Goal: Book appointment/travel/reservation

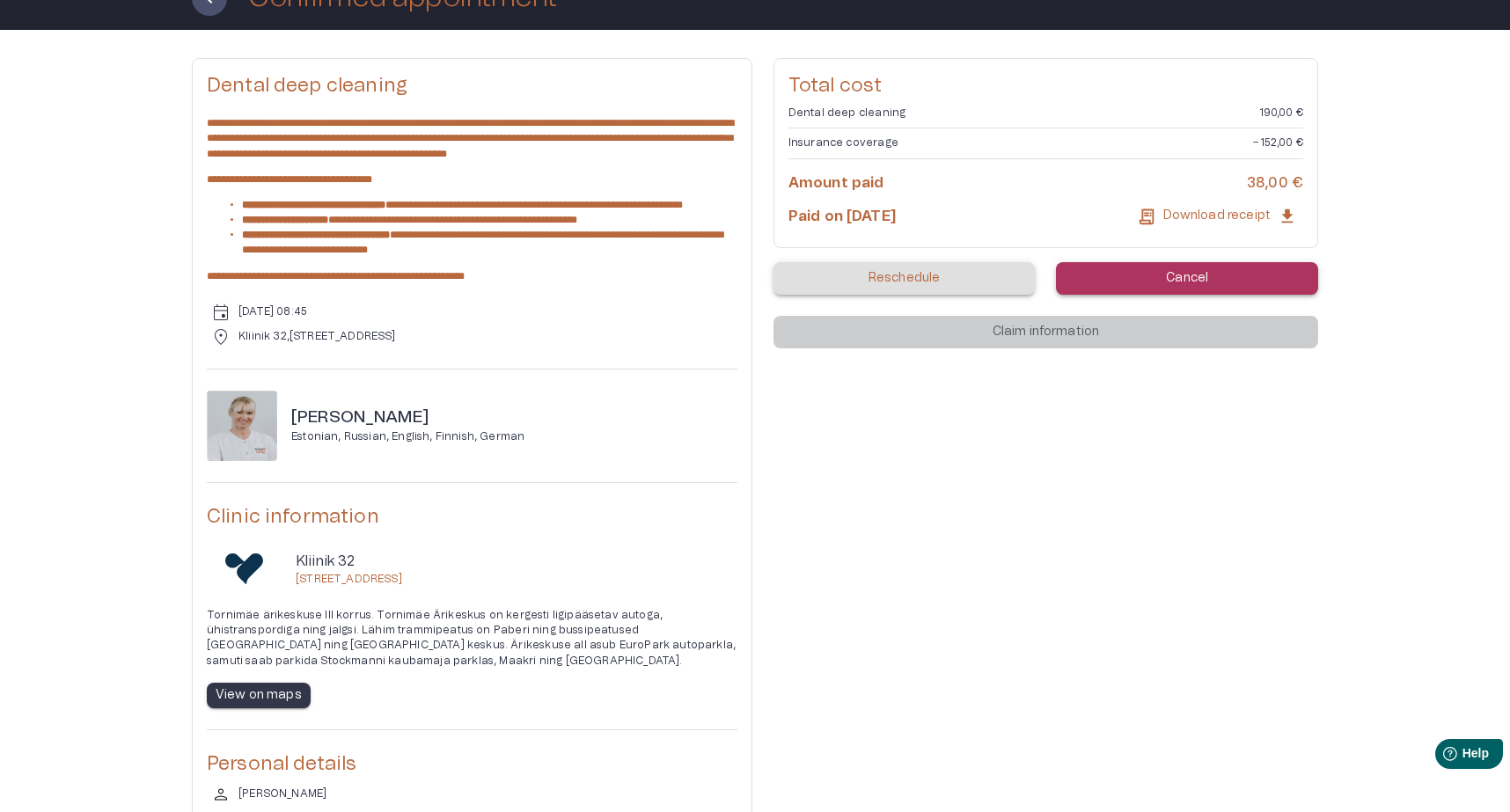
scroll to position [127, 0]
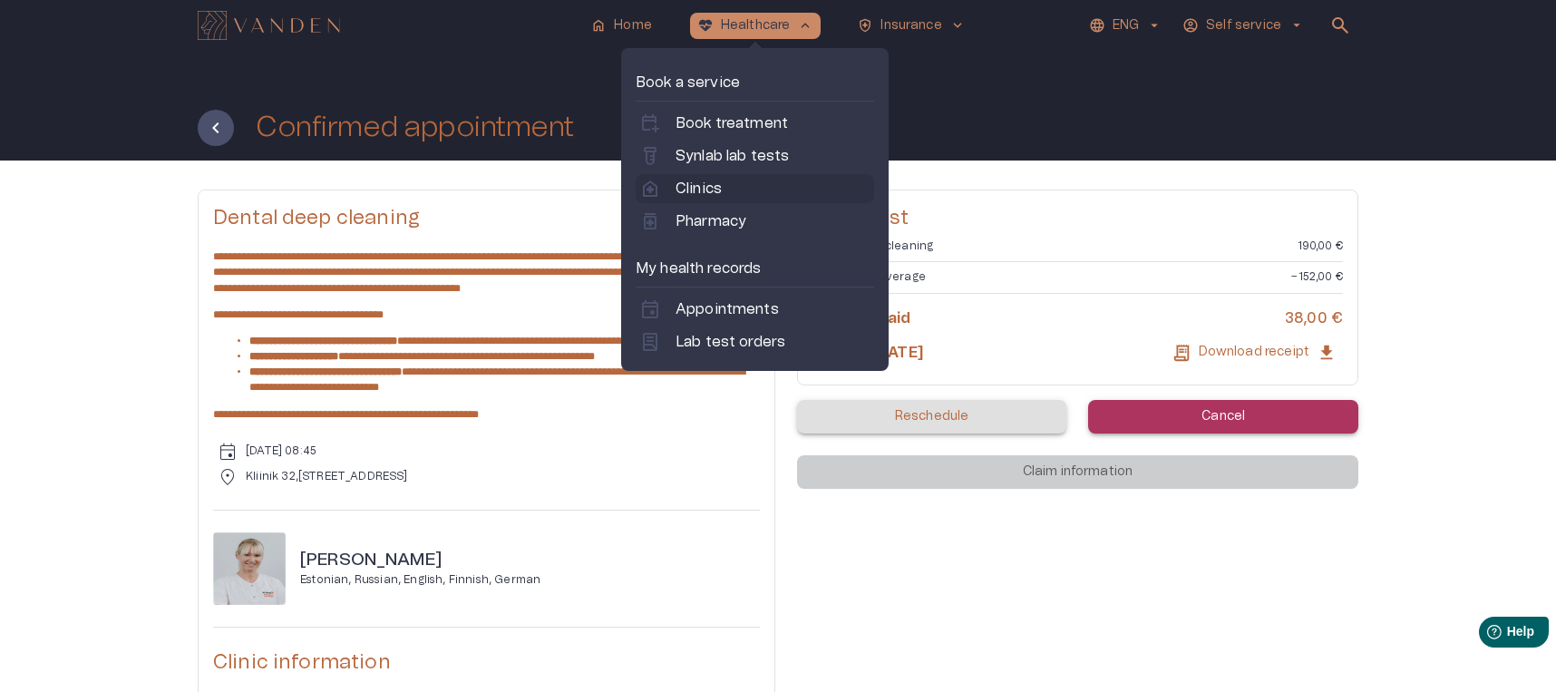
click at [737, 187] on link "home_health Clinics" at bounding box center [754, 189] width 231 height 22
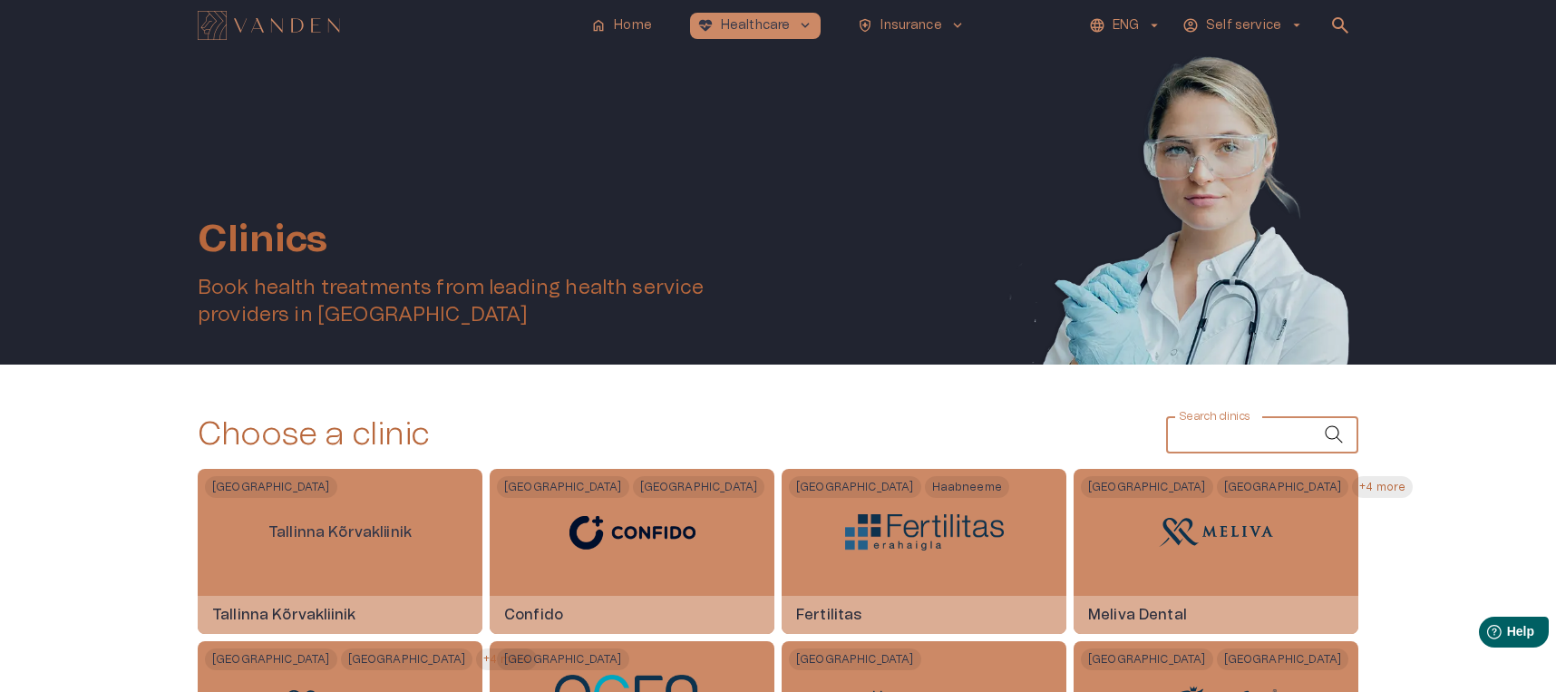
click at [1203, 429] on div "Search clinics Search clinics" at bounding box center [1262, 435] width 192 height 36
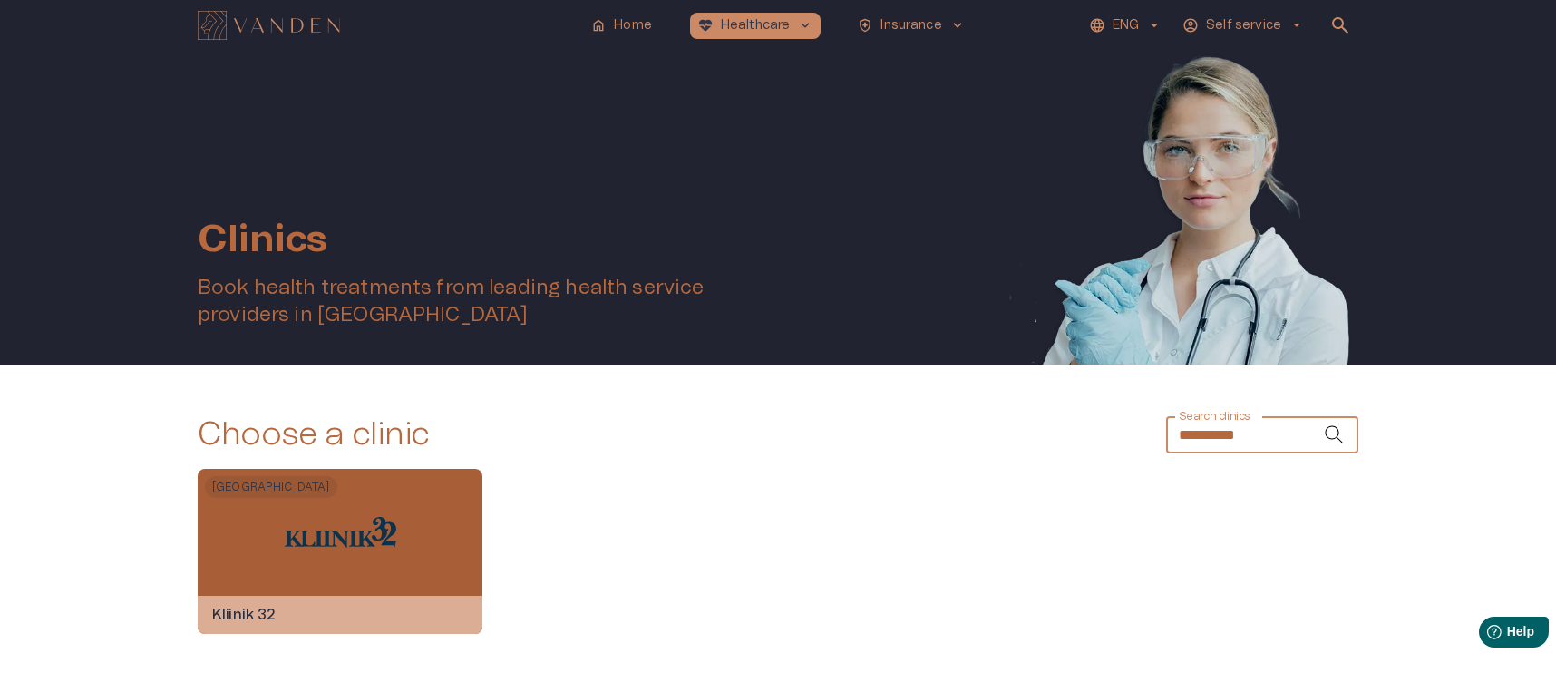
type input "**********"
click at [322, 551] on div at bounding box center [341, 532] width 112 height 127
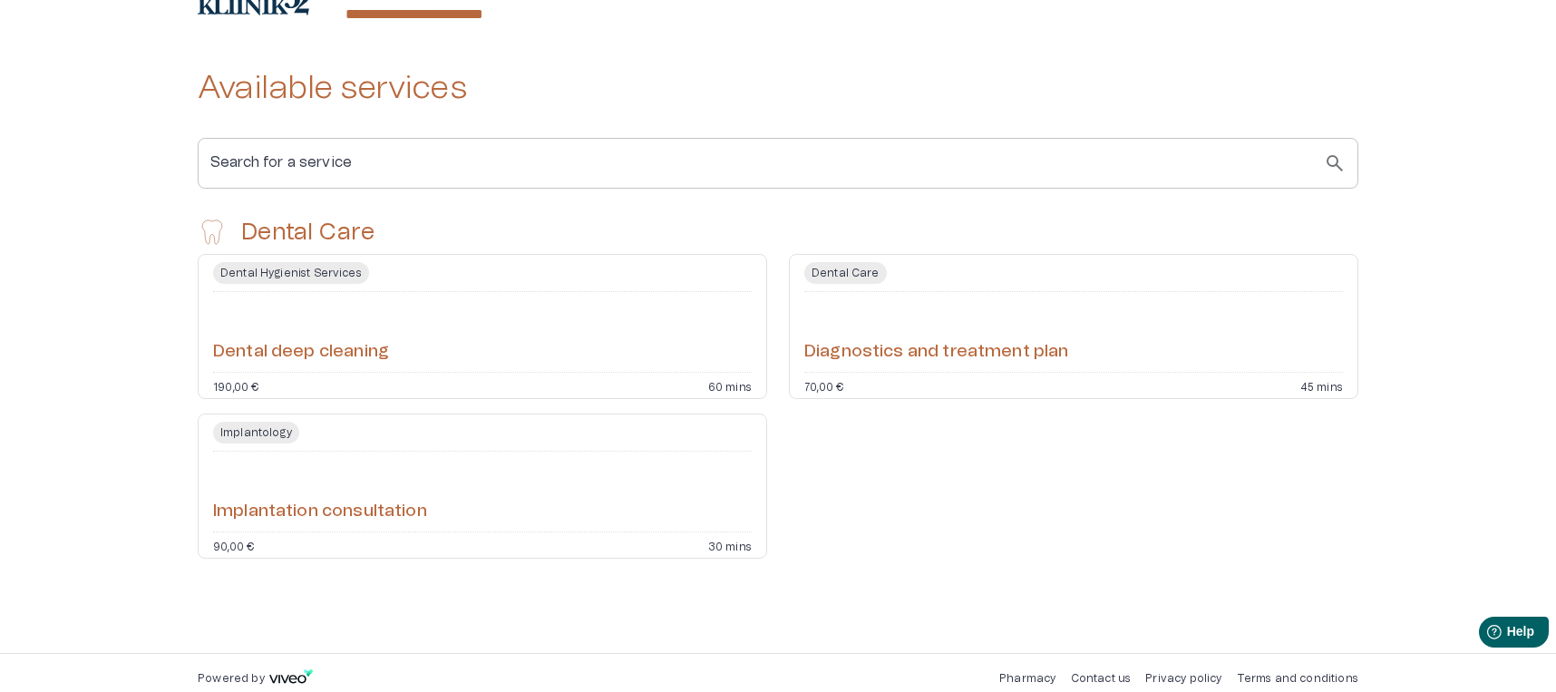
scroll to position [317, 0]
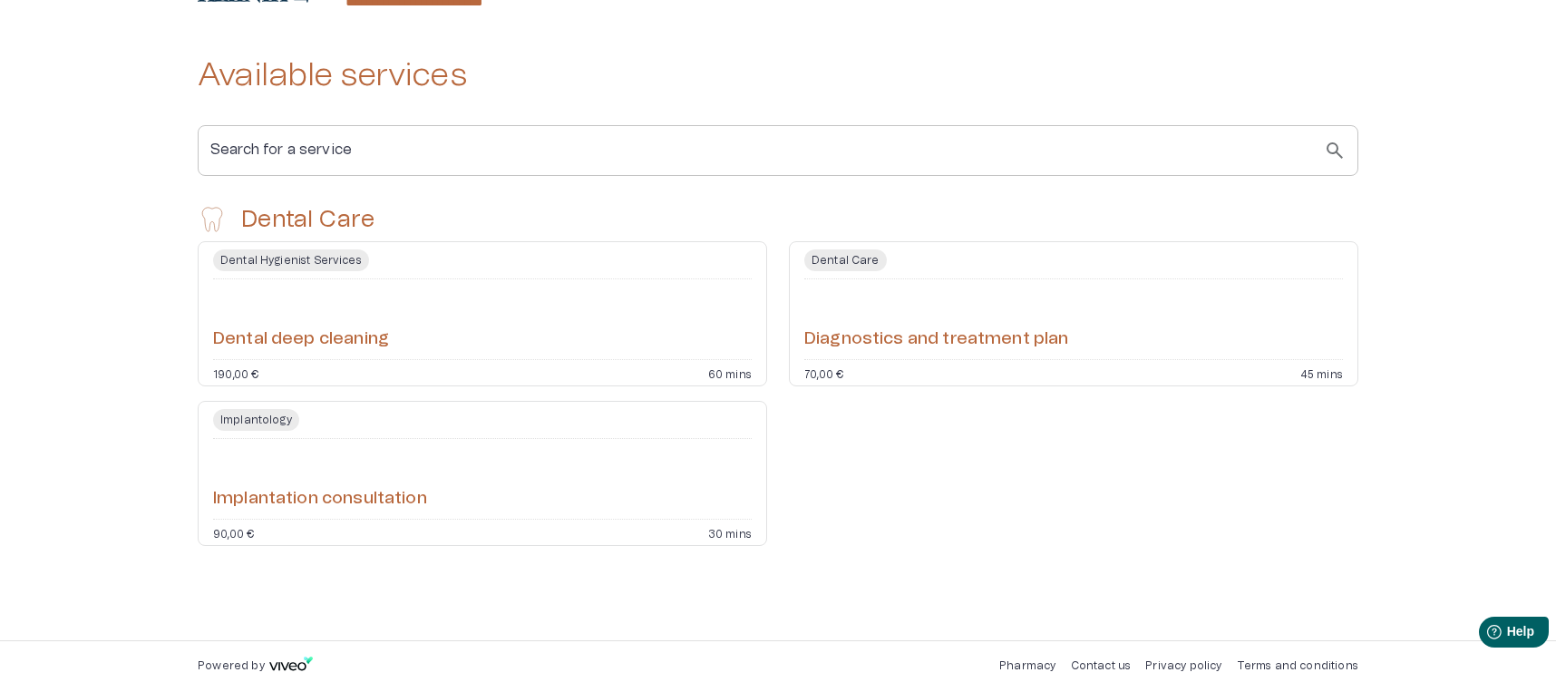
click at [447, 340] on div "Dental deep cleaning" at bounding box center [482, 319] width 539 height 65
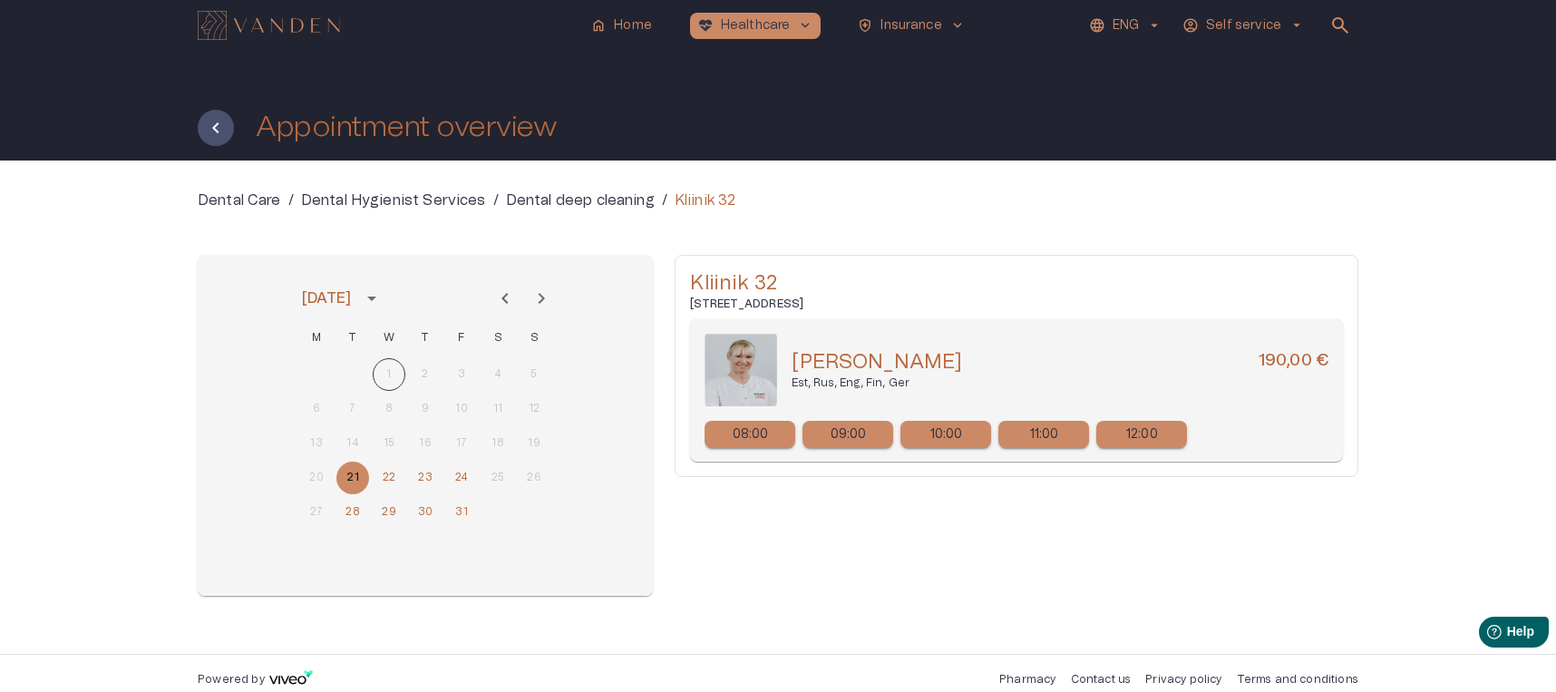
click at [949, 432] on p "10:00" at bounding box center [946, 434] width 33 height 19
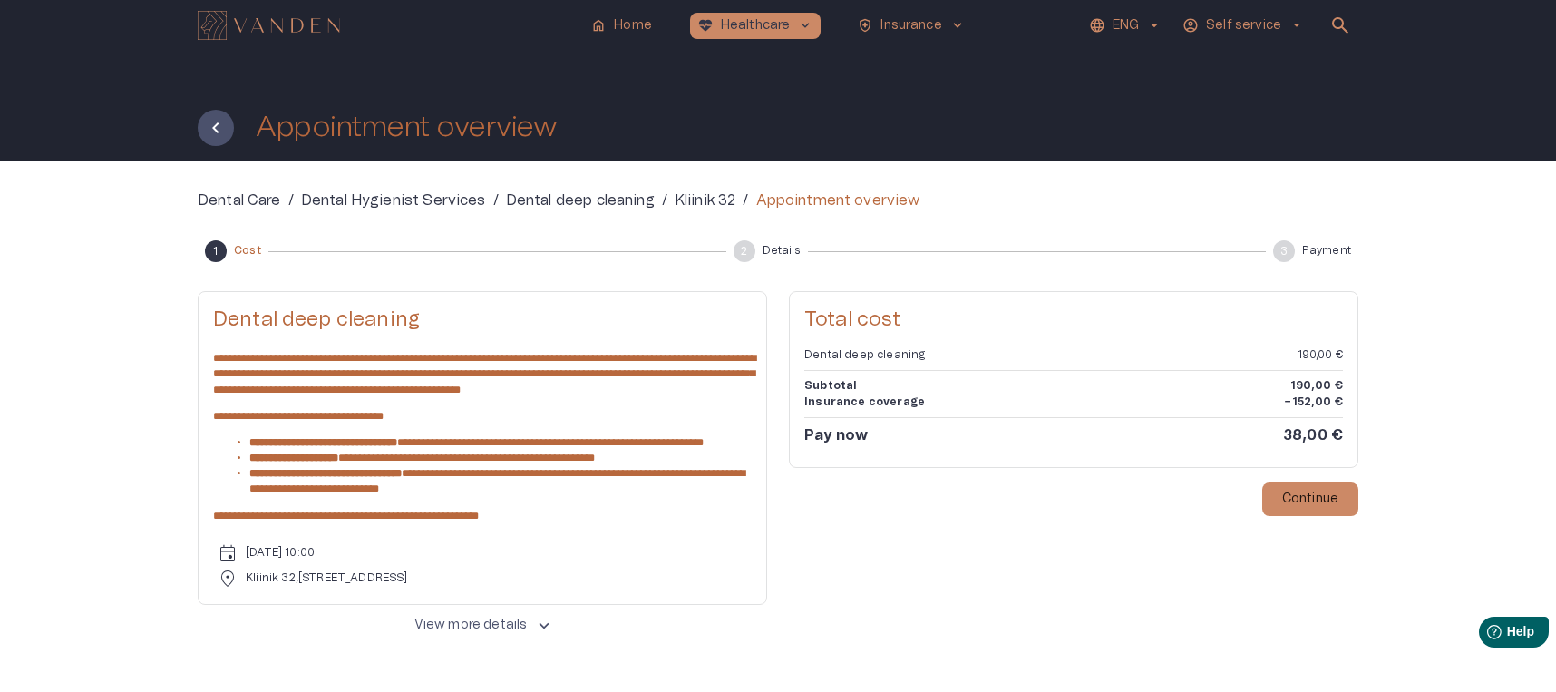
scroll to position [76, 0]
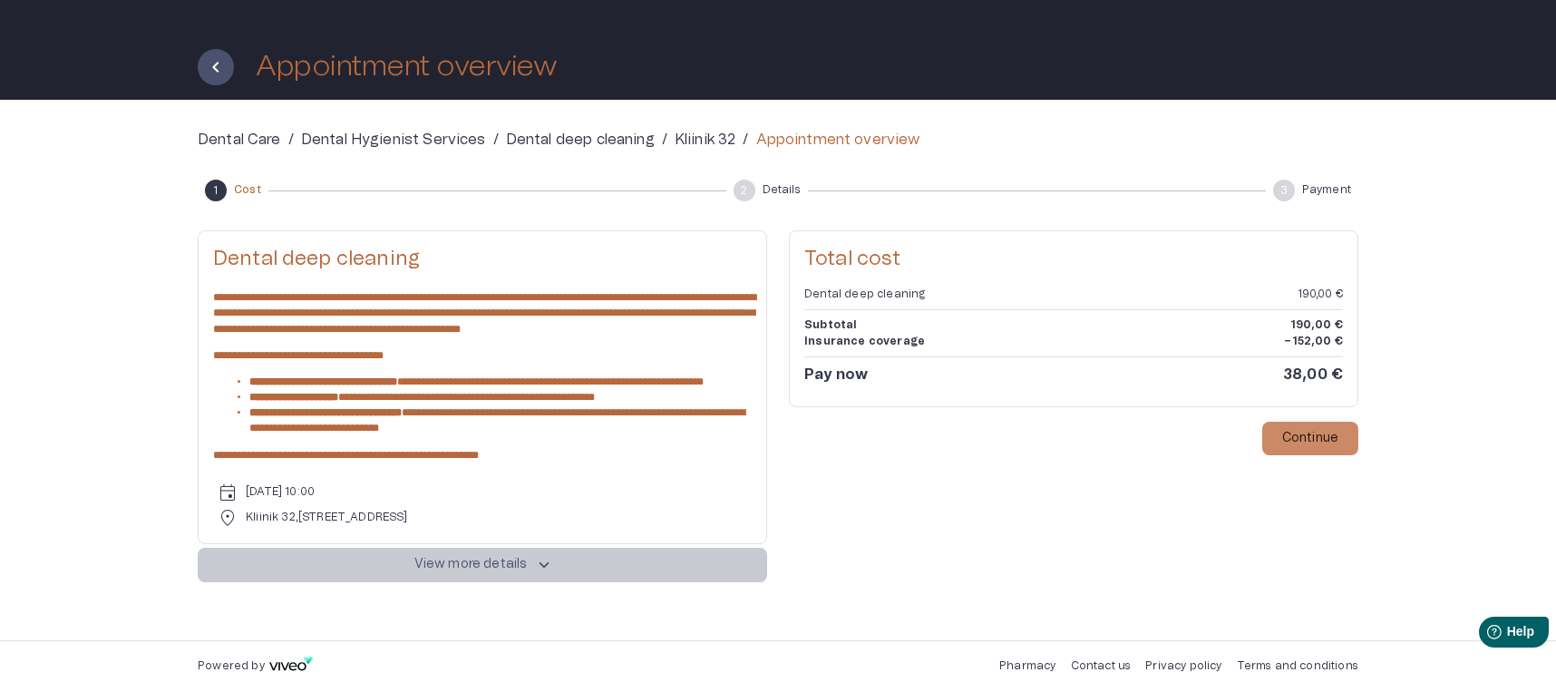
click at [518, 571] on p "View more details" at bounding box center [470, 564] width 113 height 19
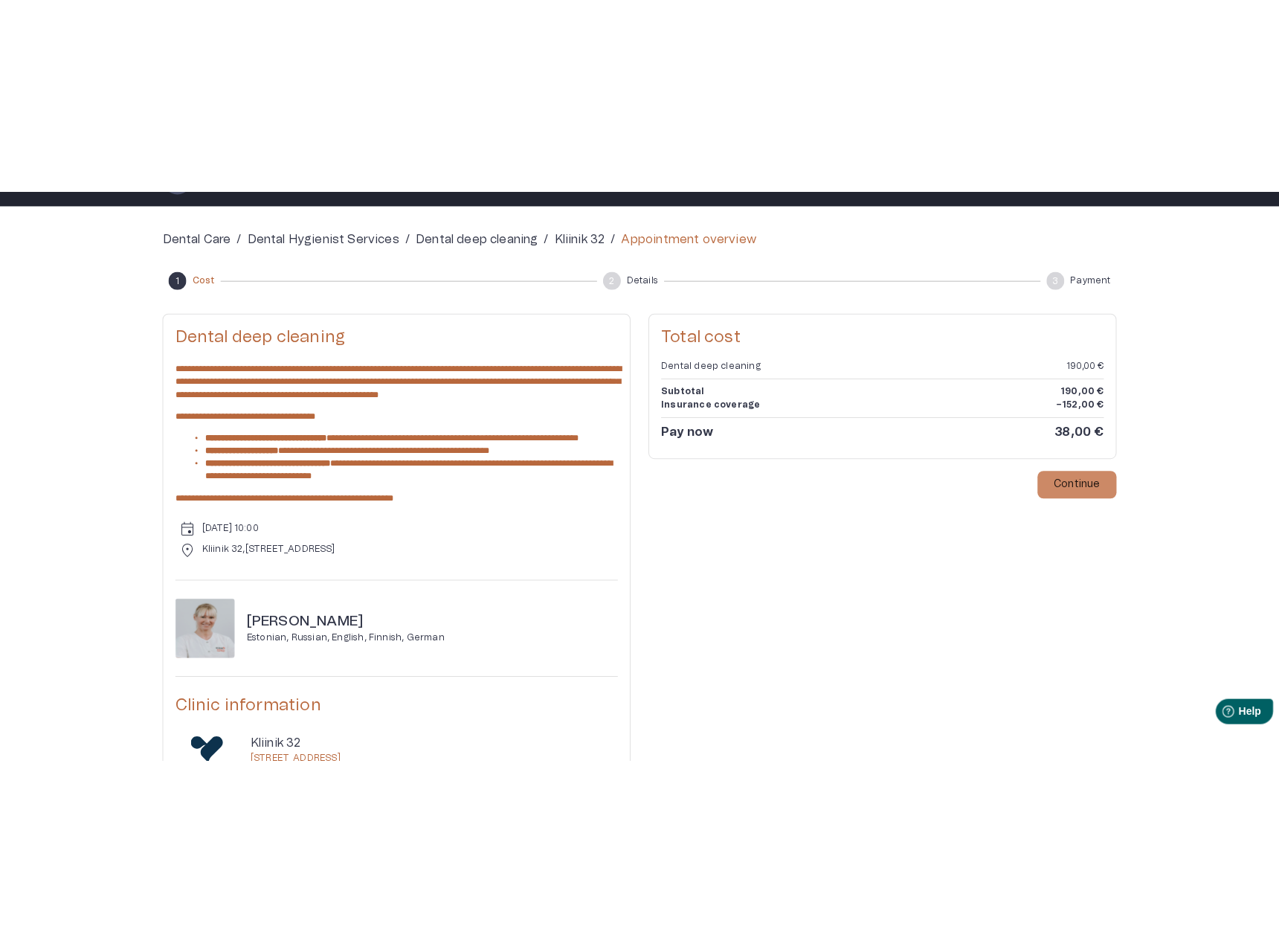
scroll to position [0, 0]
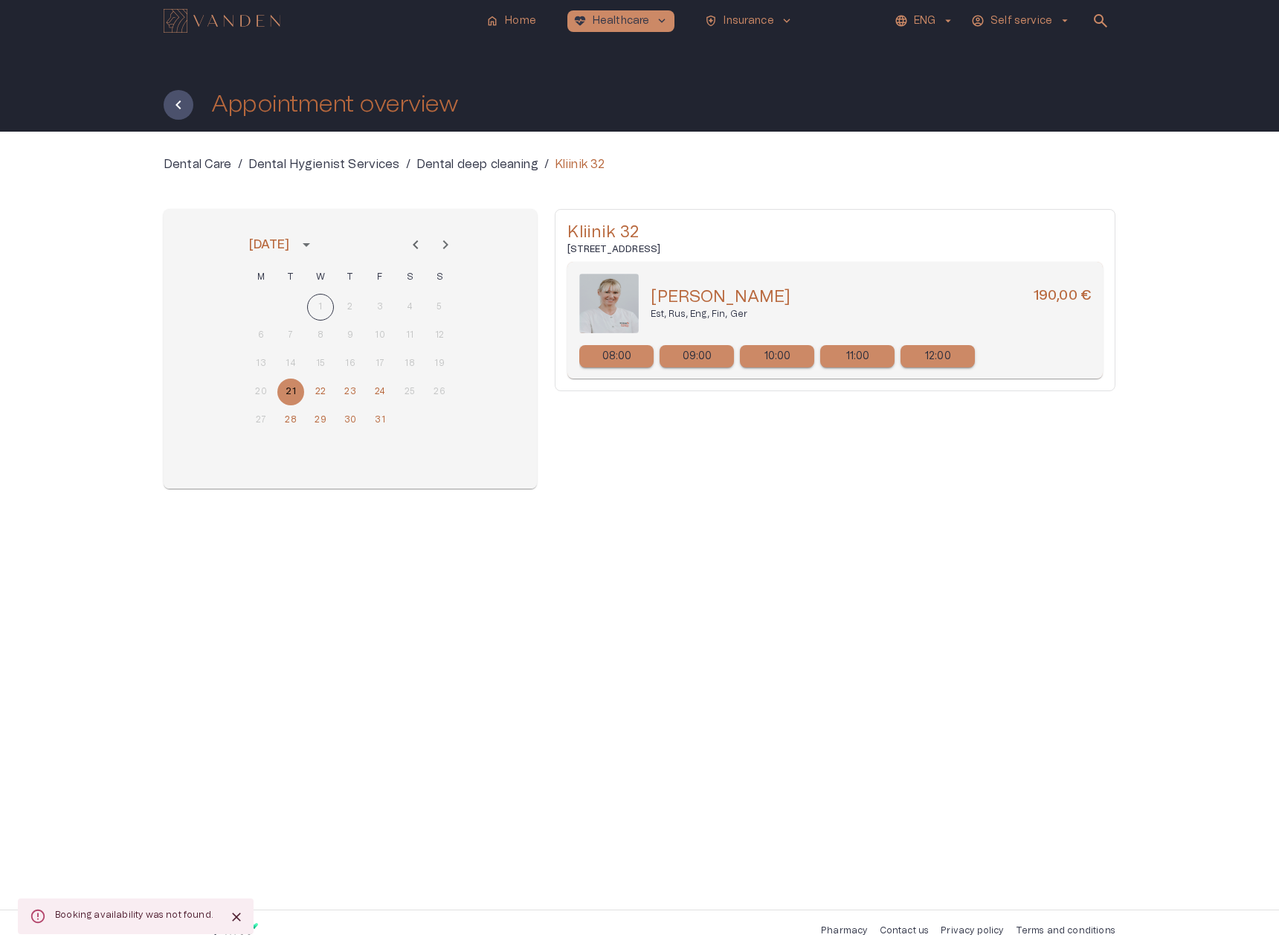
click at [716, 353] on div "09:00" at bounding box center [696, 356] width 75 height 22
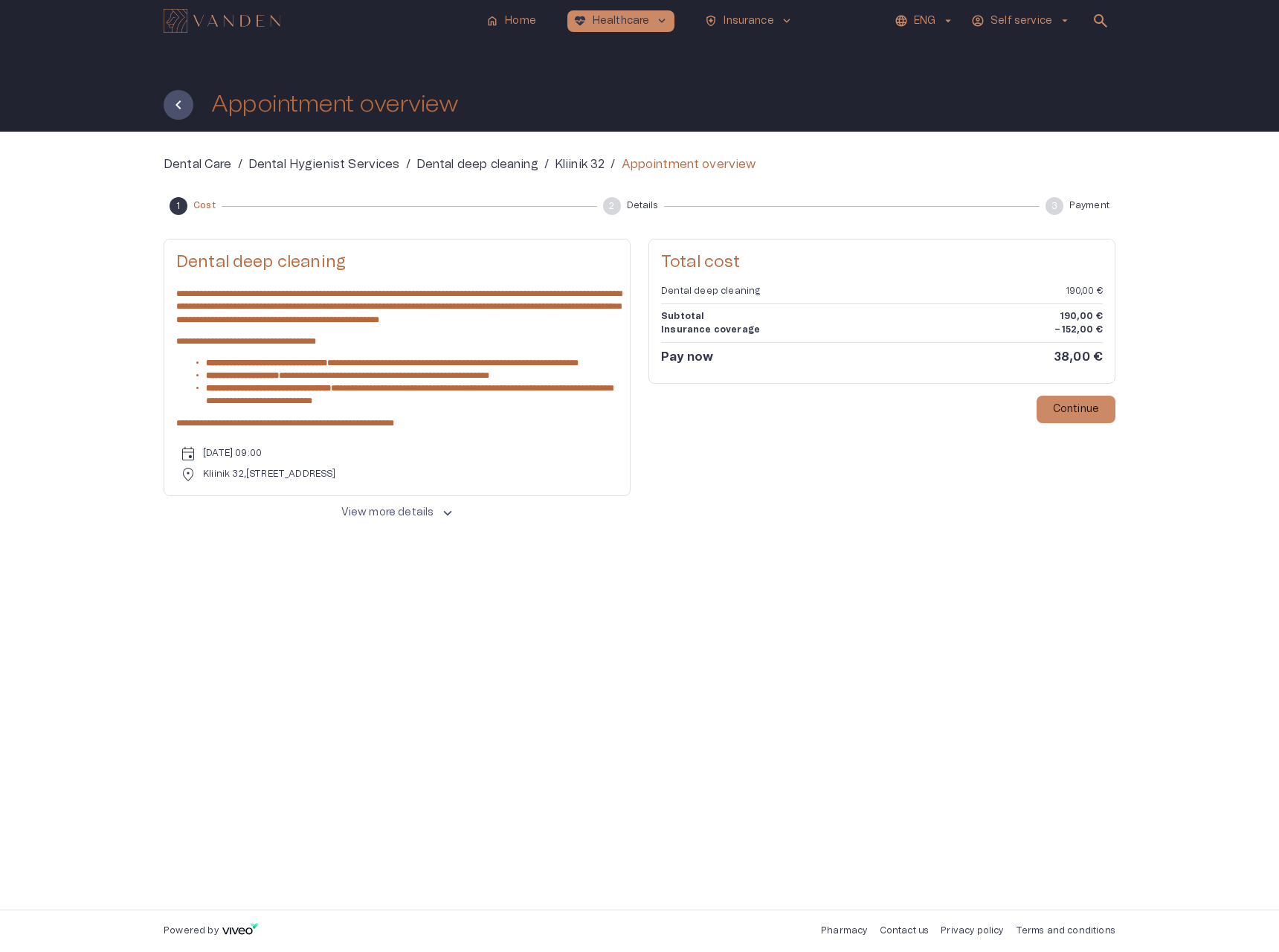
click at [398, 521] on p "View more details" at bounding box center [387, 512] width 93 height 16
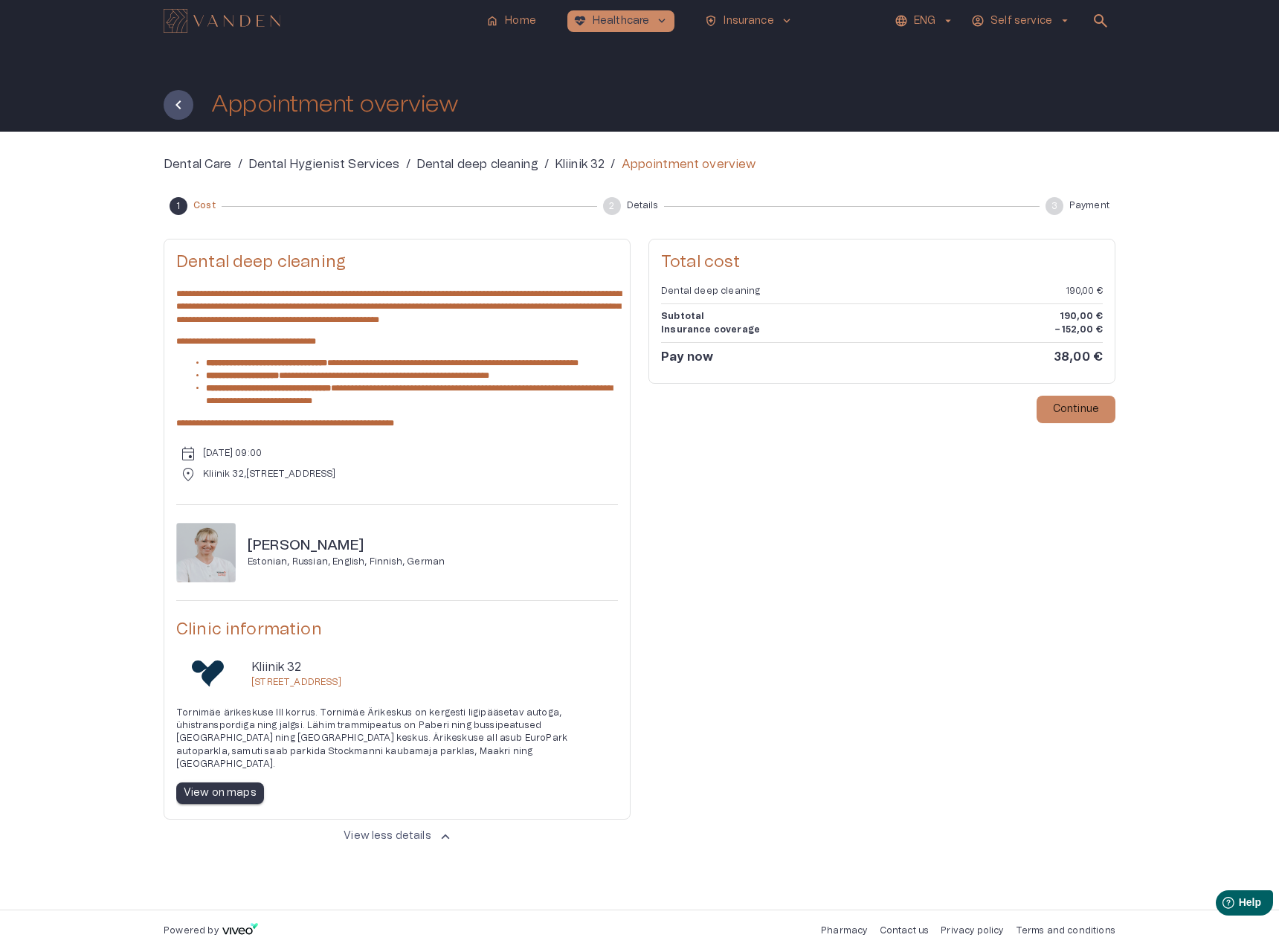
click at [752, 694] on div "Total cost Dental deep cleaning 190,00 € Subtotal 190,00 € Insurance coverage −…" at bounding box center [882, 544] width 467 height 612
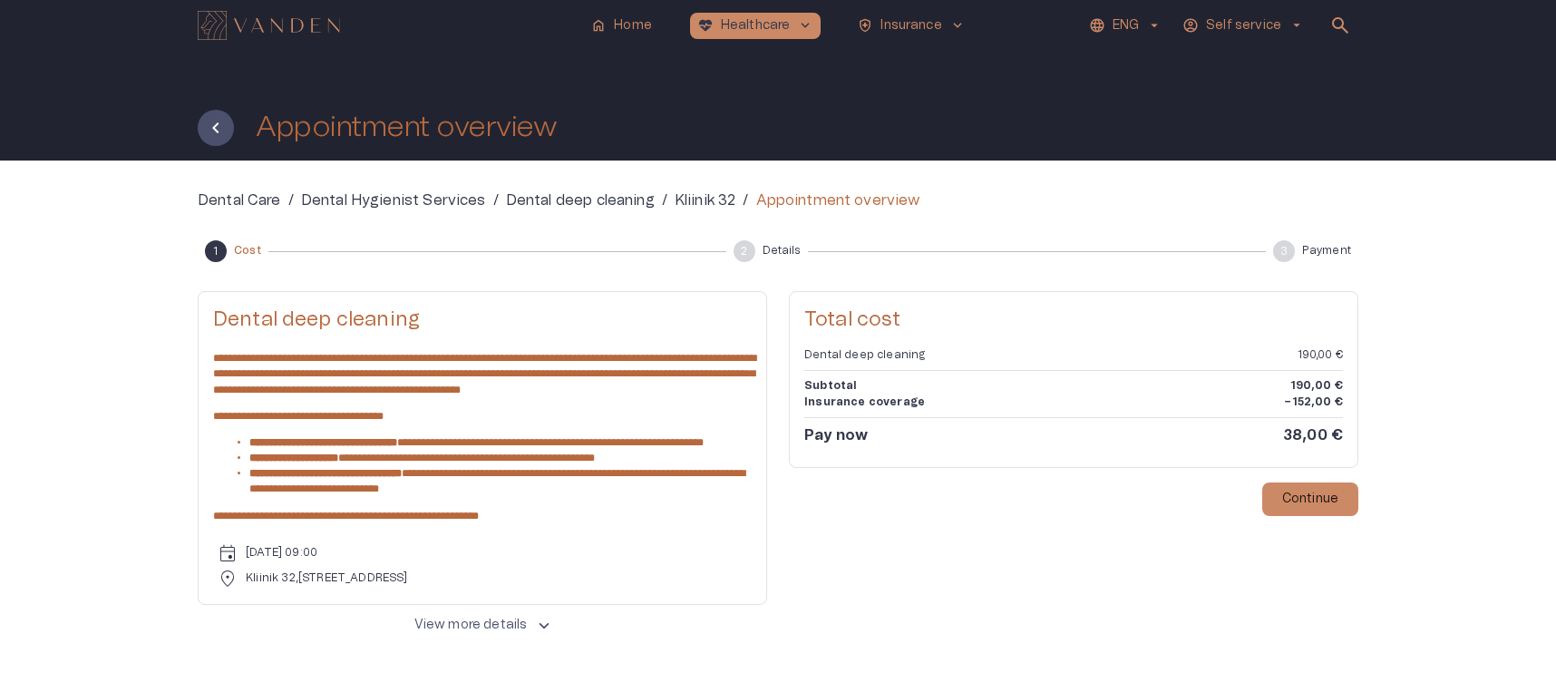
click at [443, 635] on p "View more details" at bounding box center [470, 625] width 113 height 19
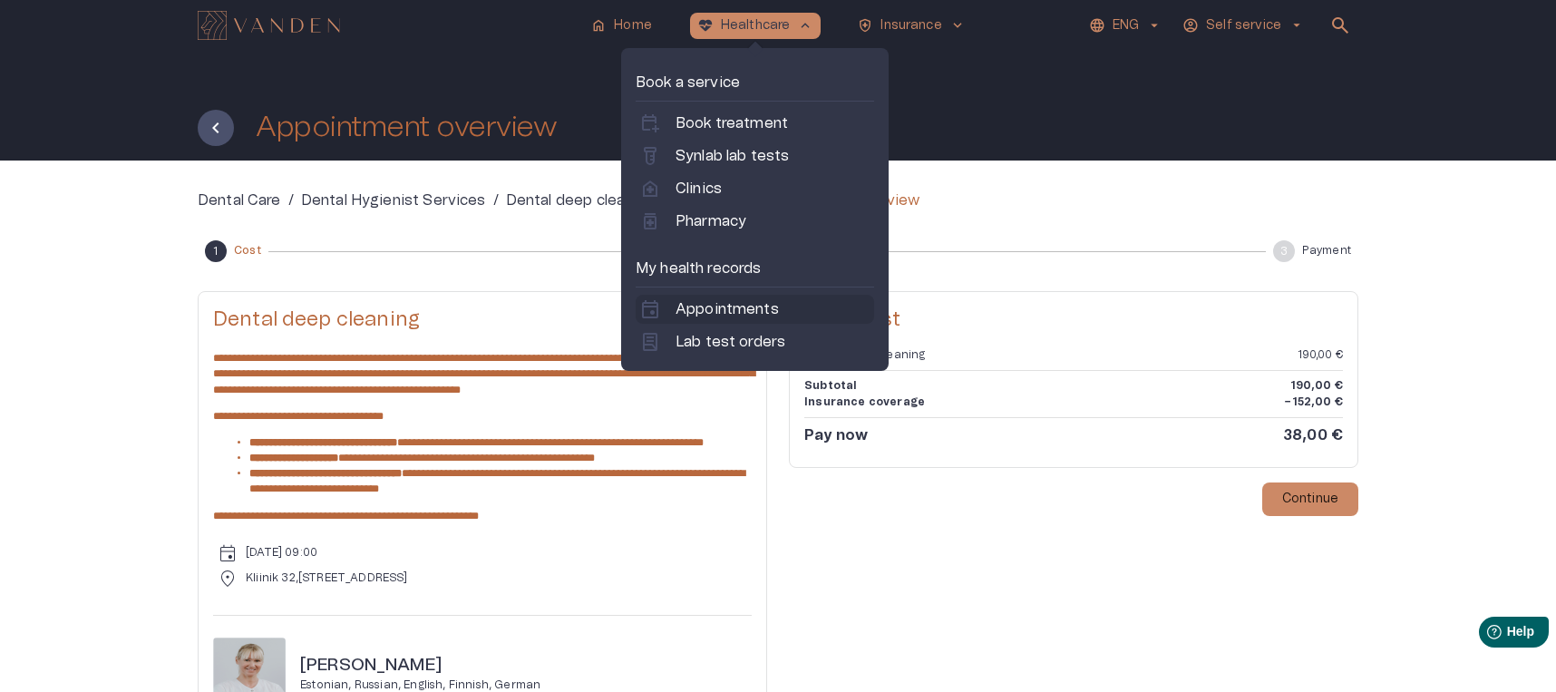
click at [741, 304] on p "Appointments" at bounding box center [727, 309] width 103 height 22
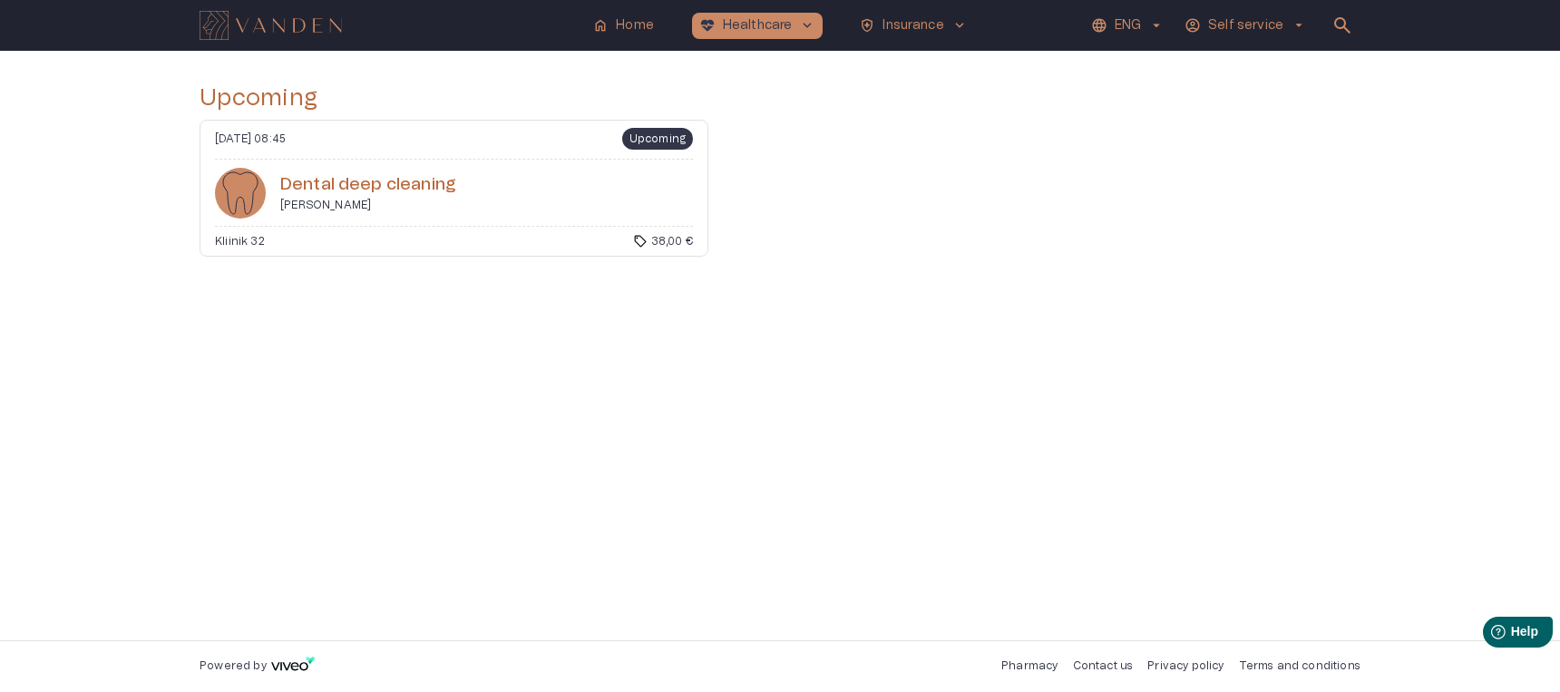
click at [377, 211] on p "[PERSON_NAME]" at bounding box center [368, 205] width 176 height 15
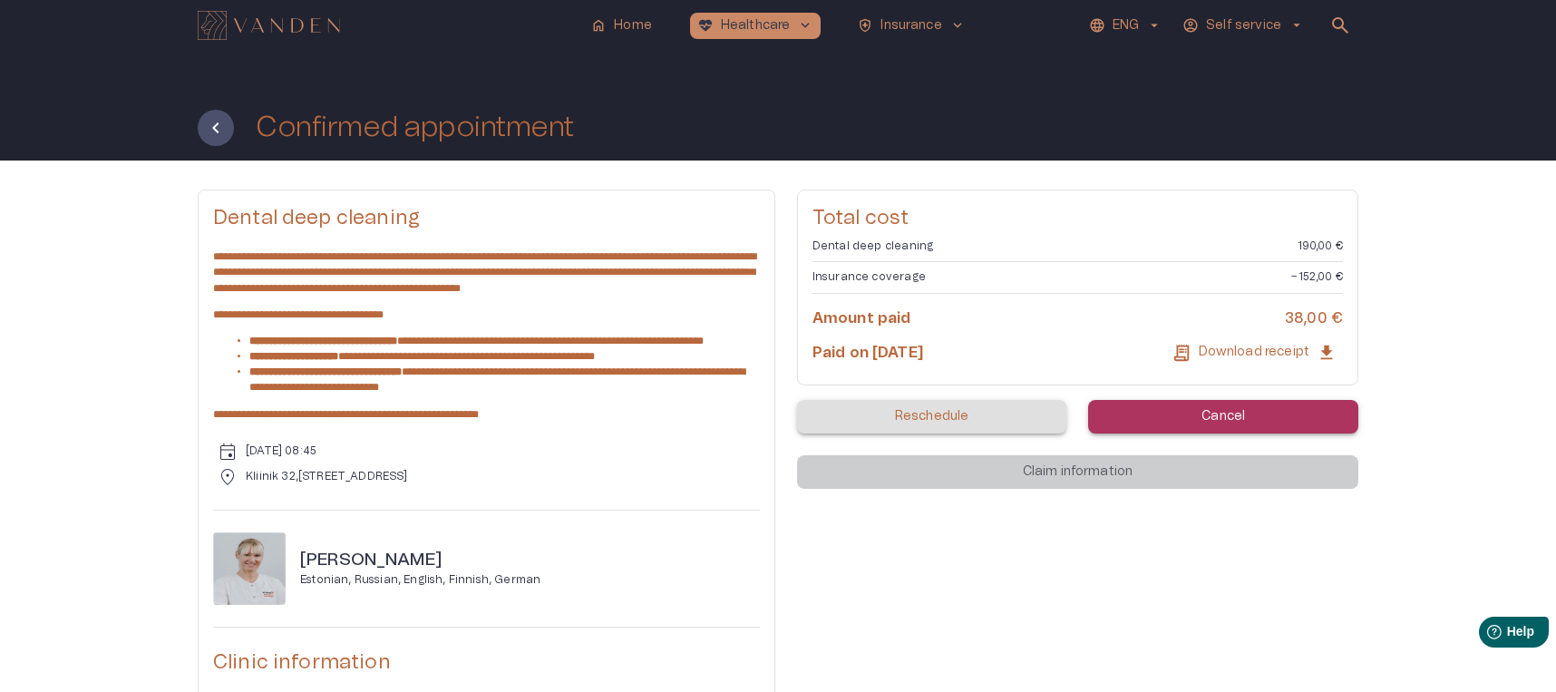
click at [1253, 25] on p "Self service" at bounding box center [1243, 25] width 75 height 19
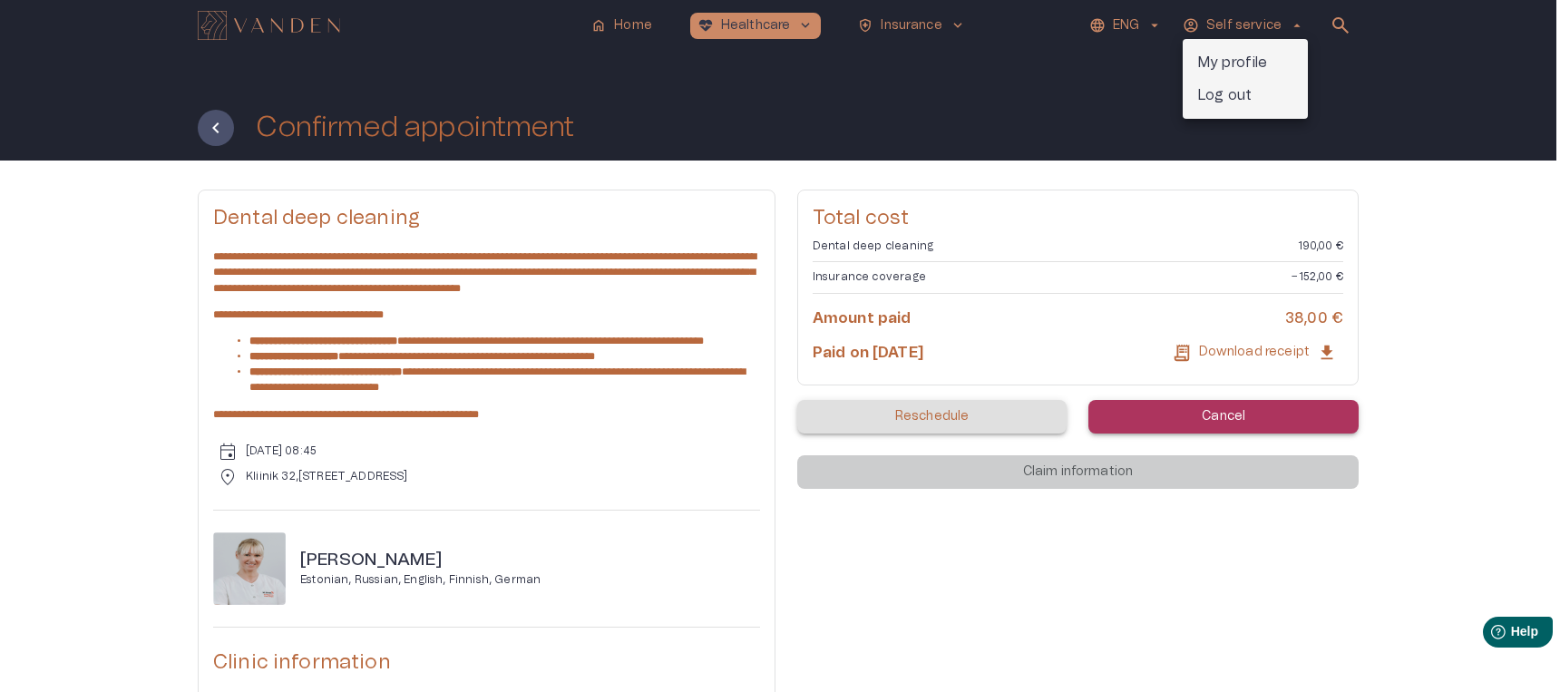
click at [1252, 63] on p "My profile" at bounding box center [1232, 63] width 71 height 22
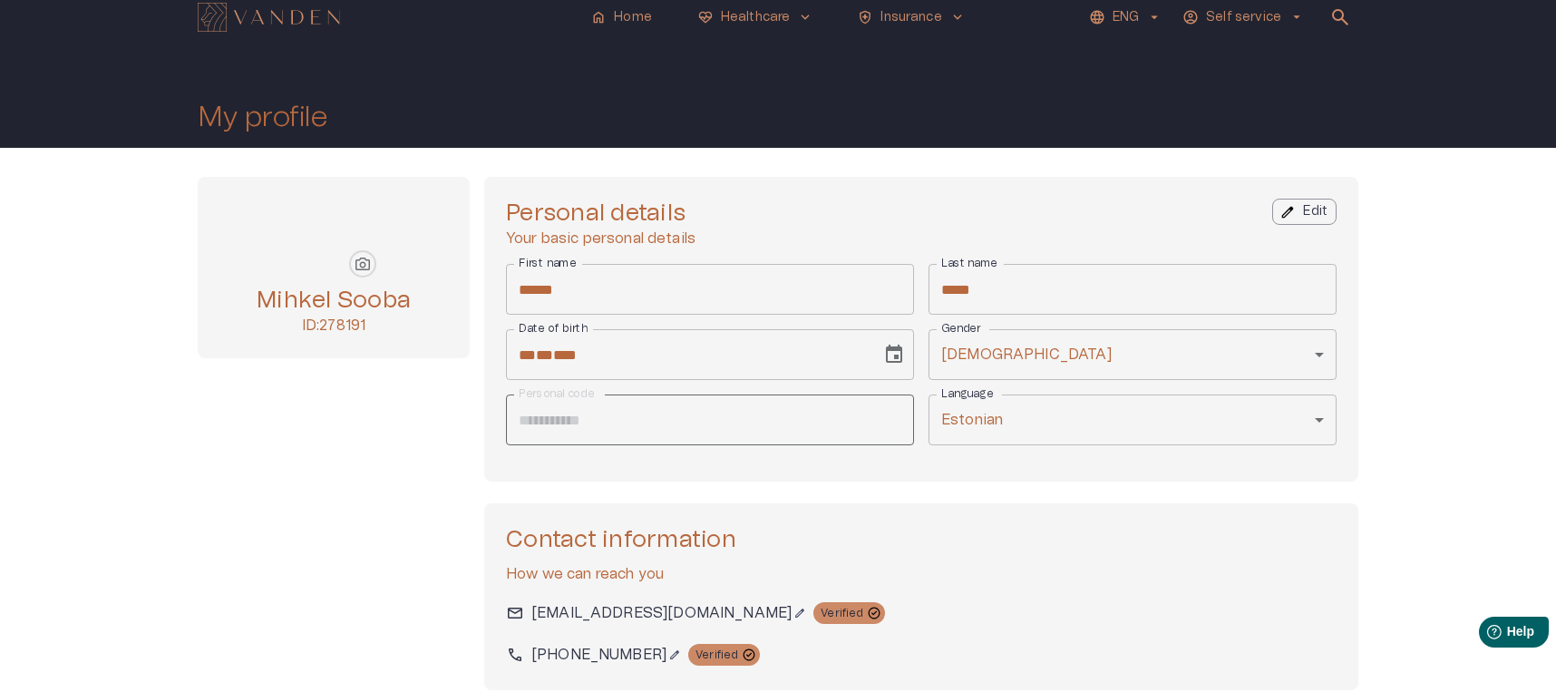
scroll to position [10, 0]
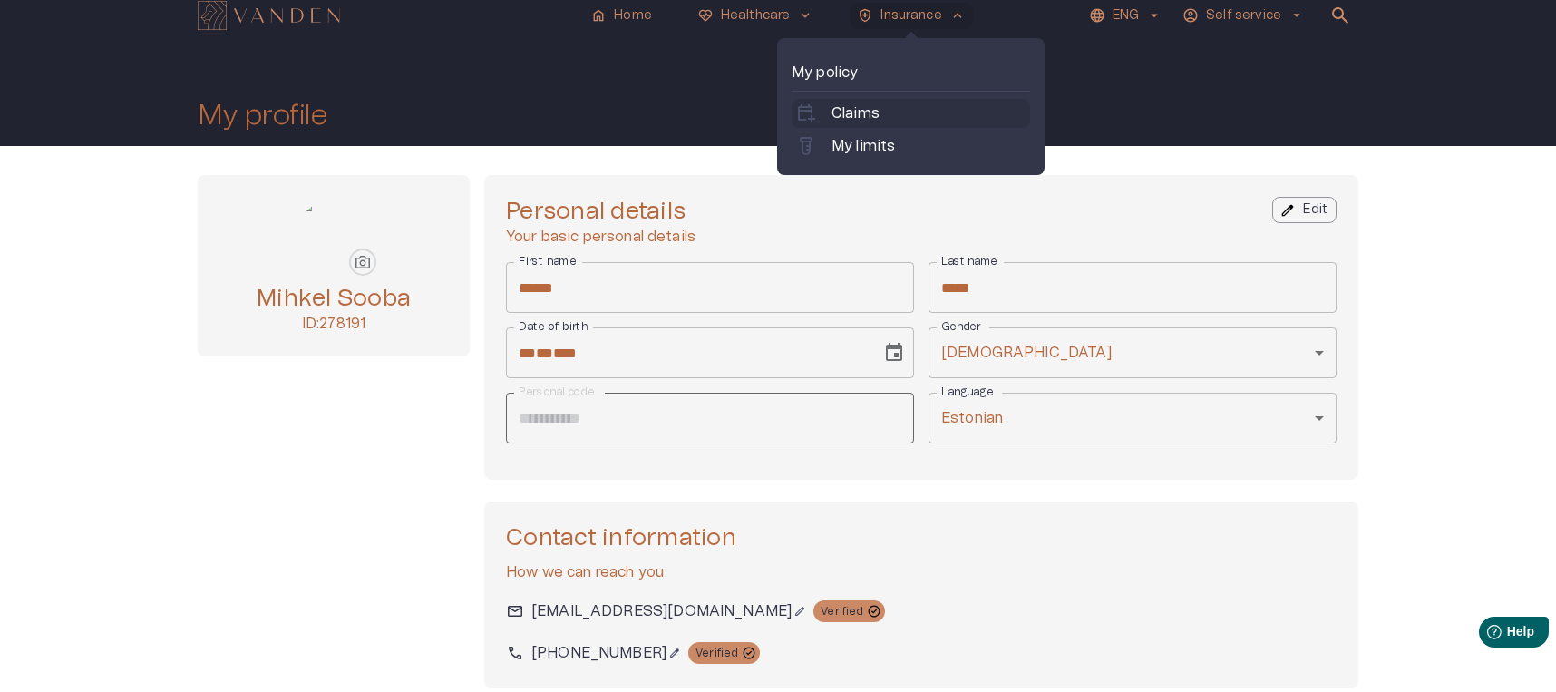
click at [869, 104] on p "Claims" at bounding box center [856, 113] width 48 height 22
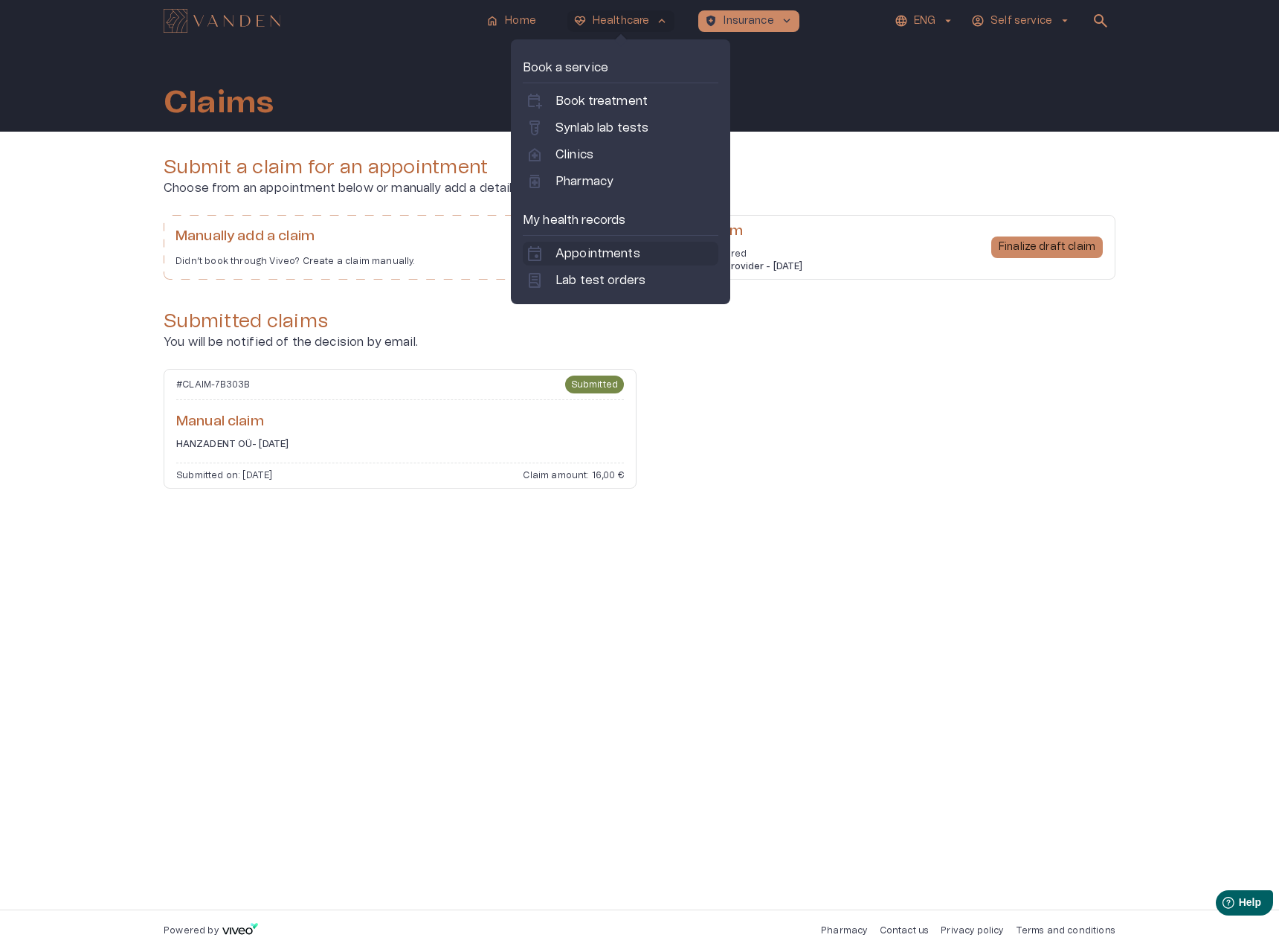
click at [574, 253] on p "Appointments" at bounding box center [597, 253] width 84 height 18
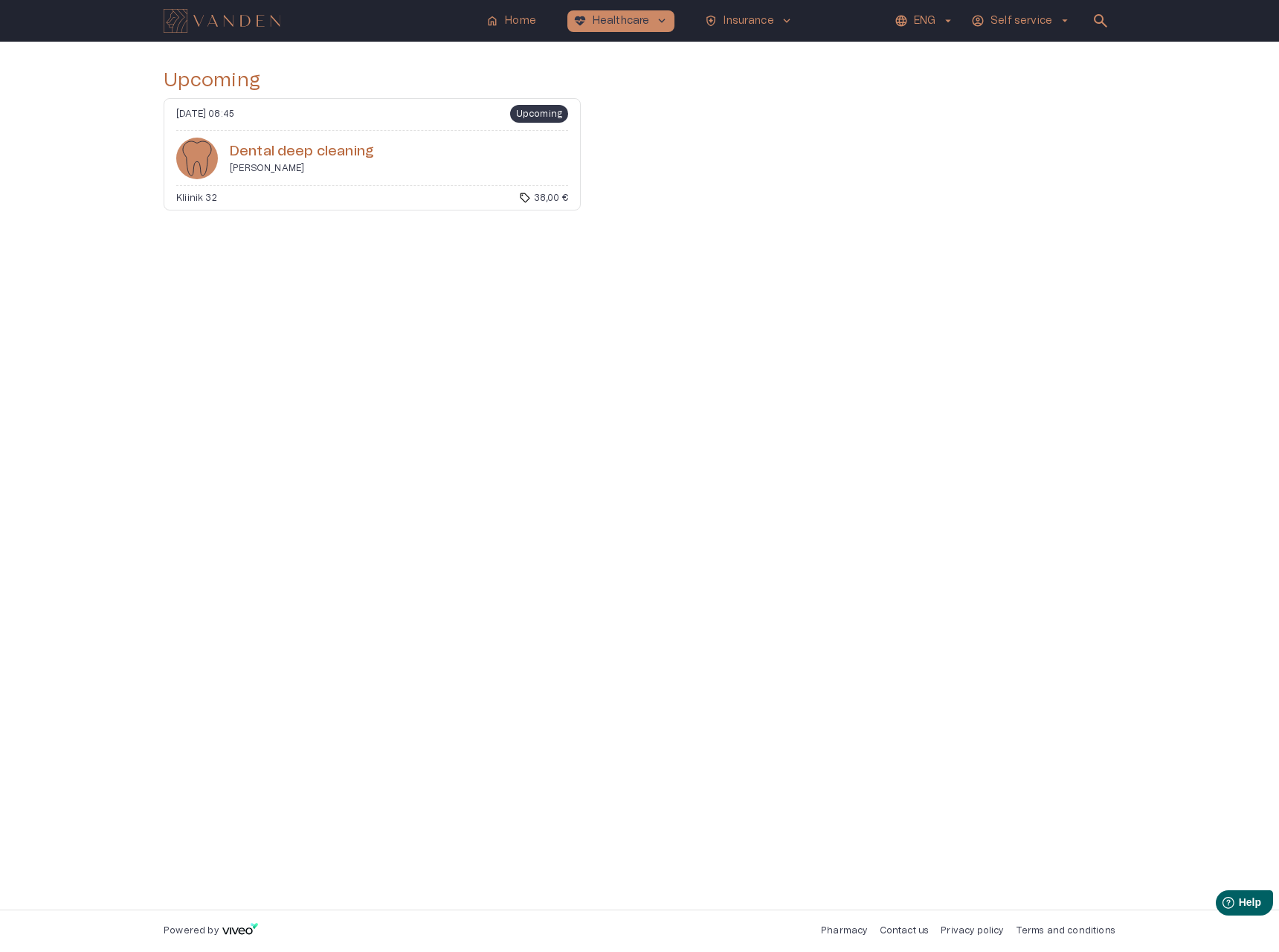
click at [330, 180] on div "[DATE] 08:45 Upcoming Dental deep cleaning [PERSON_NAME] Kliinik 32 sell 38,00 €" at bounding box center [372, 154] width 417 height 112
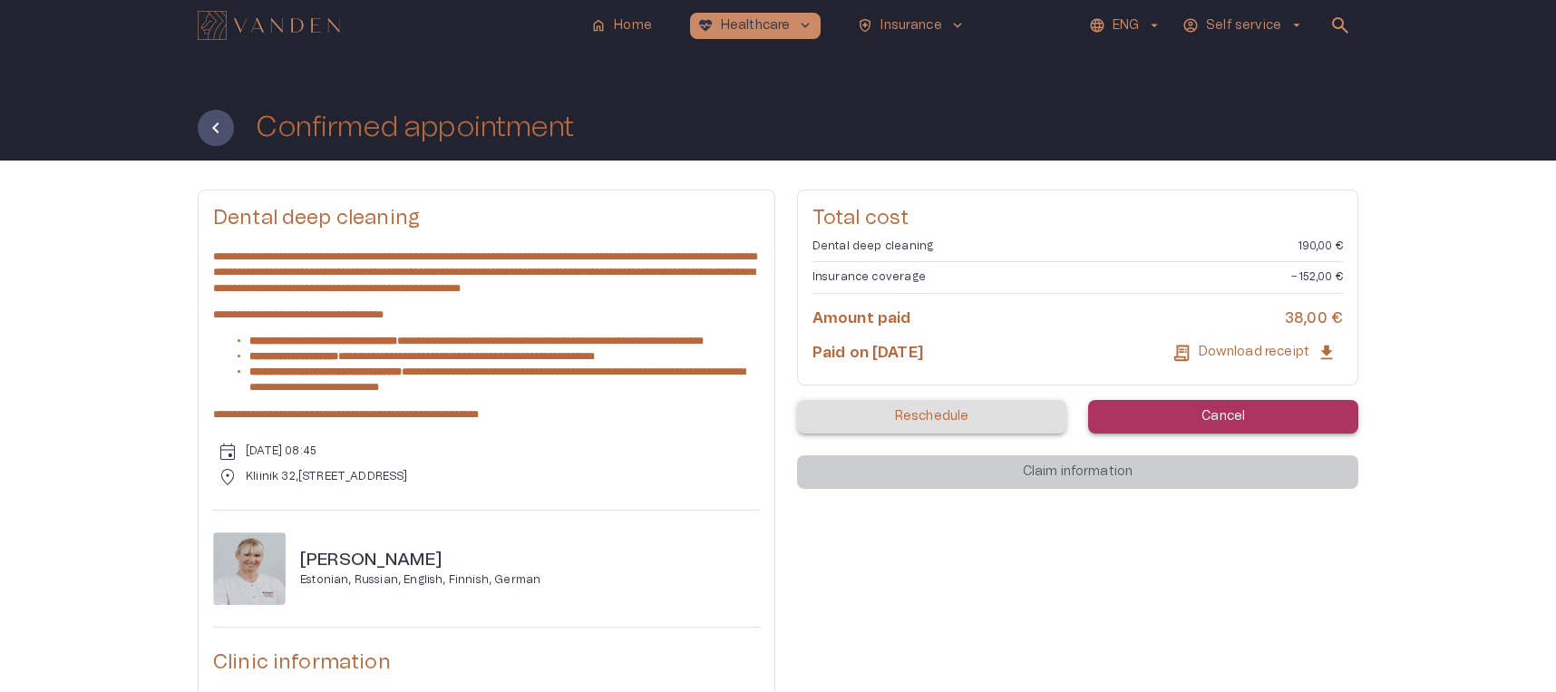
click at [135, 462] on div "**********" at bounding box center [778, 635] width 1556 height 949
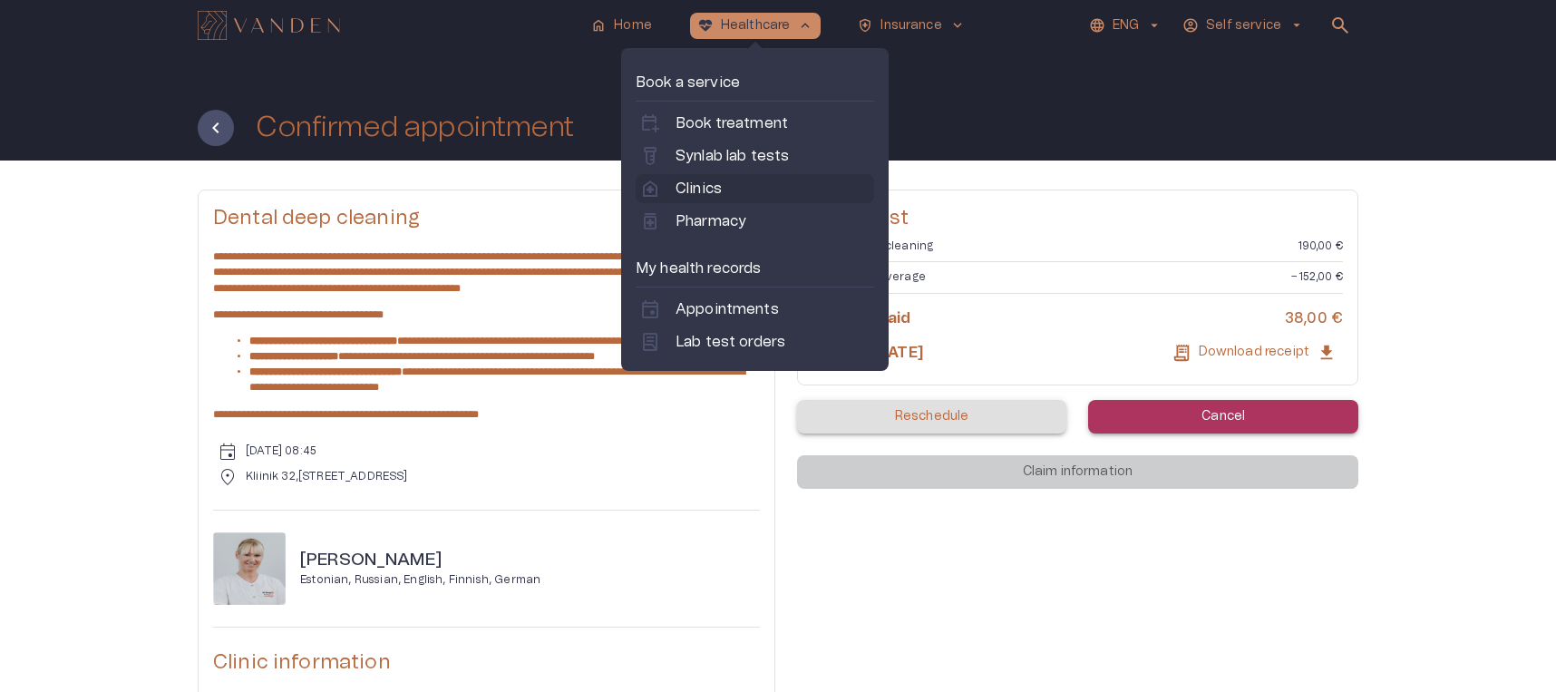
click at [719, 181] on p "Clinics" at bounding box center [699, 189] width 46 height 22
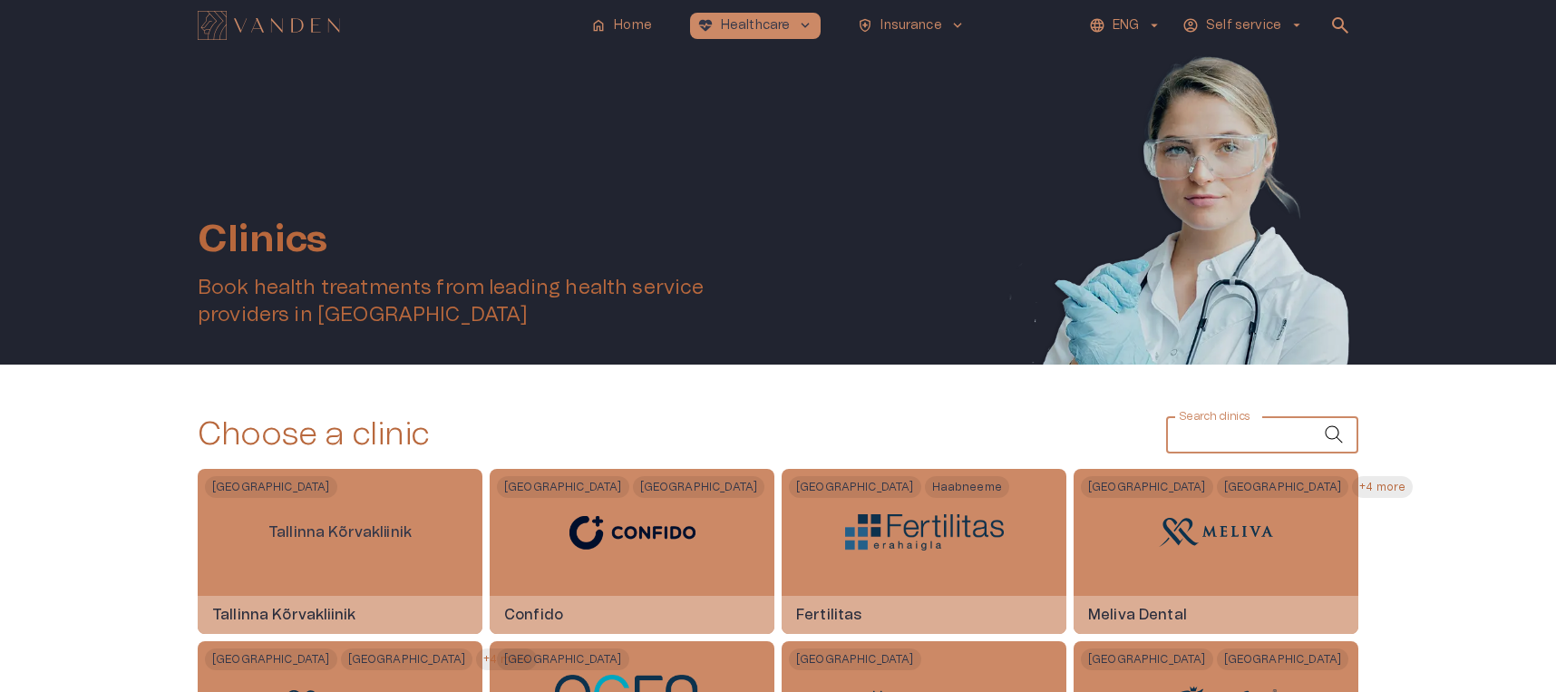
click at [1220, 432] on input "Search clinics" at bounding box center [1245, 435] width 158 height 36
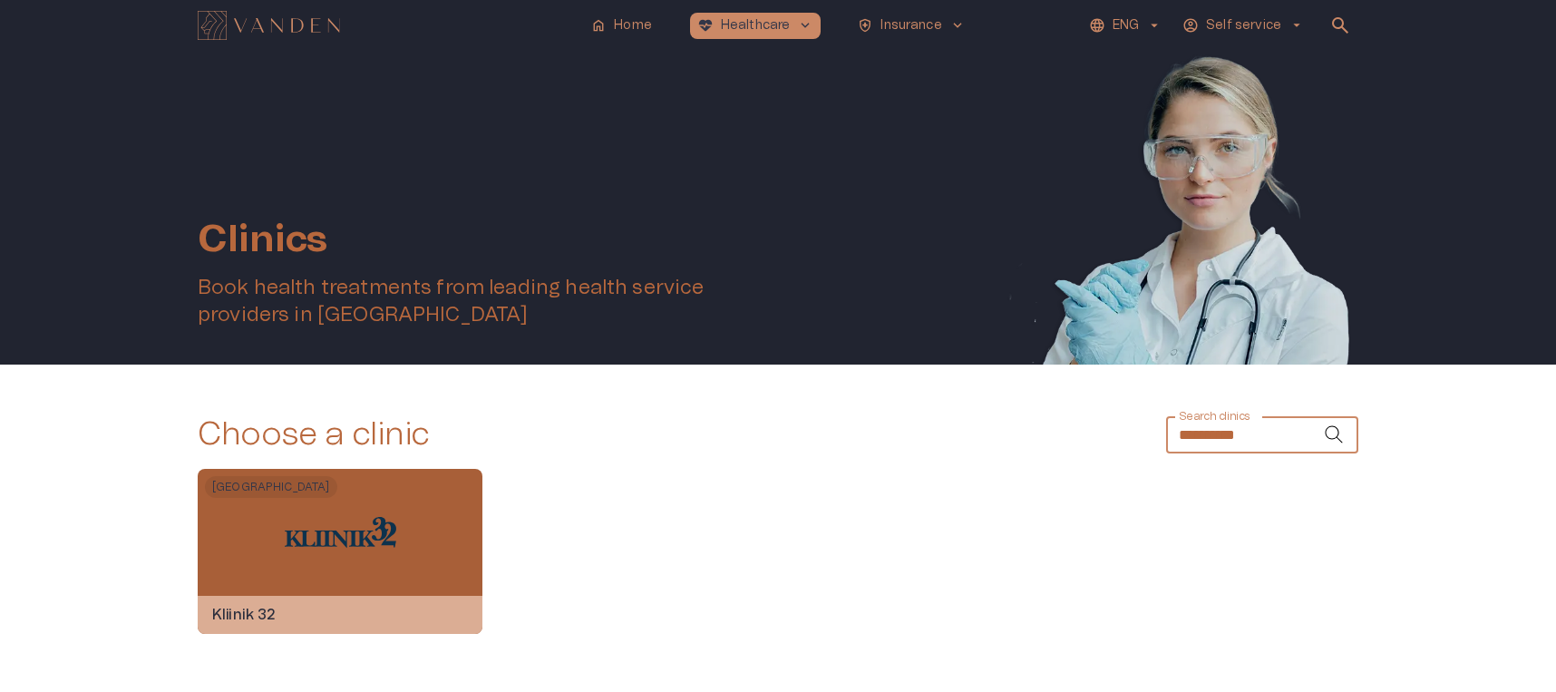
type input "**********"
click at [258, 506] on div "Tallinn Kliinik 32" at bounding box center [340, 551] width 285 height 165
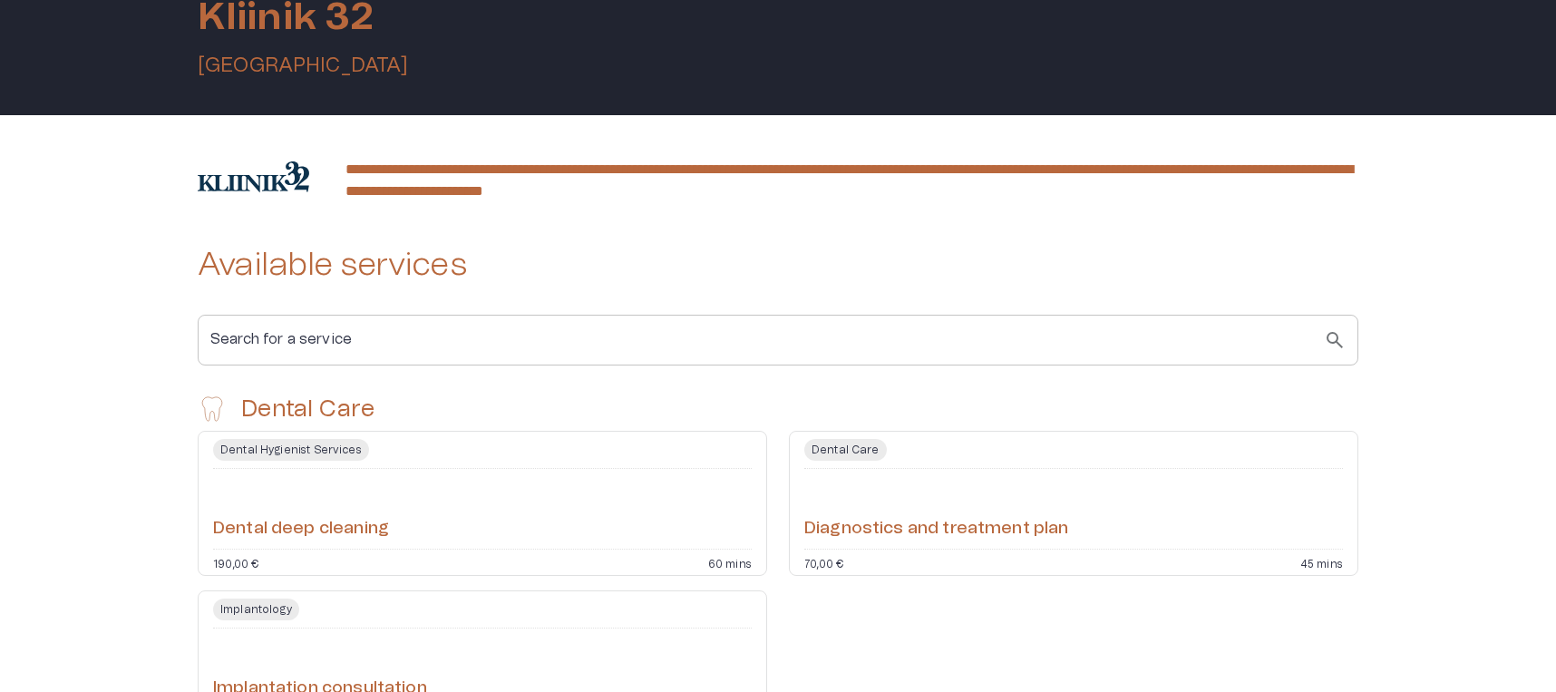
scroll to position [203, 0]
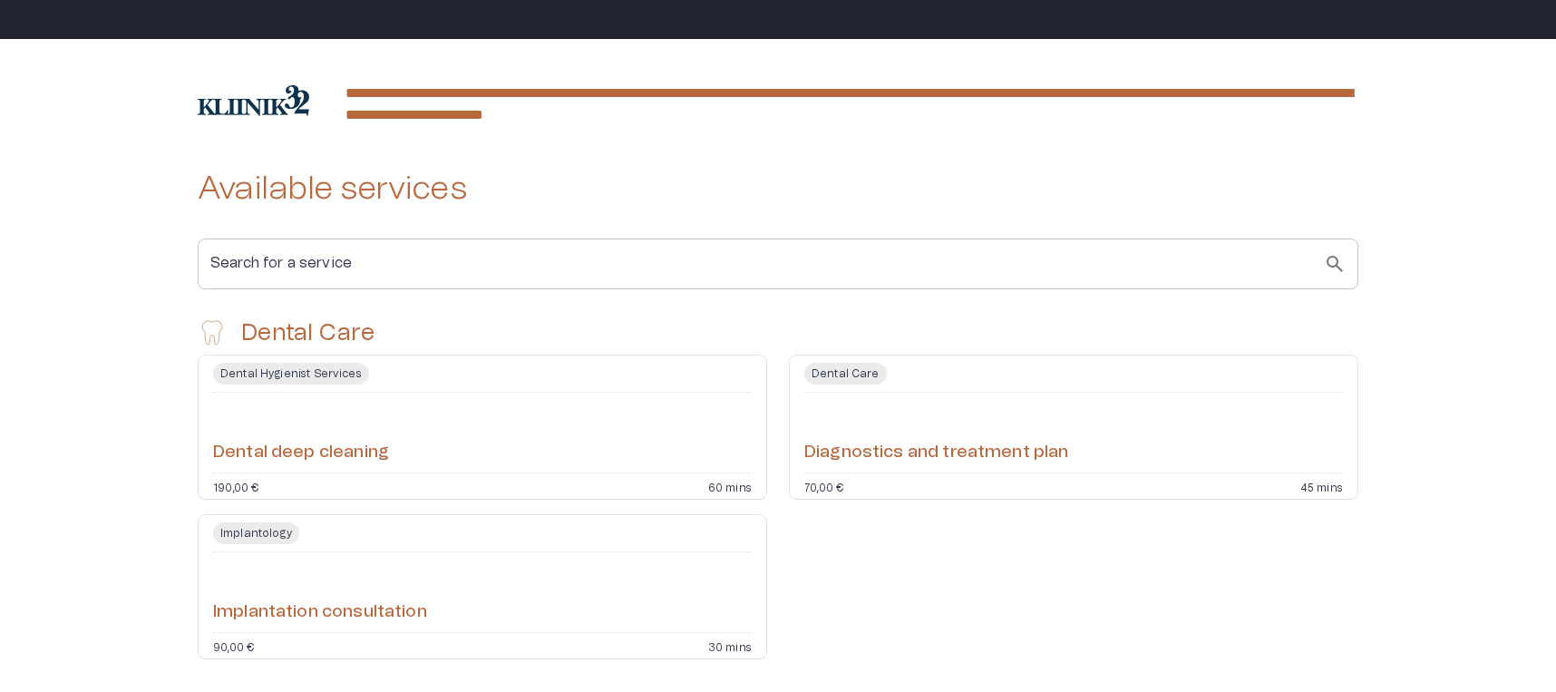
click at [392, 431] on div "Dental deep cleaning" at bounding box center [482, 432] width 539 height 65
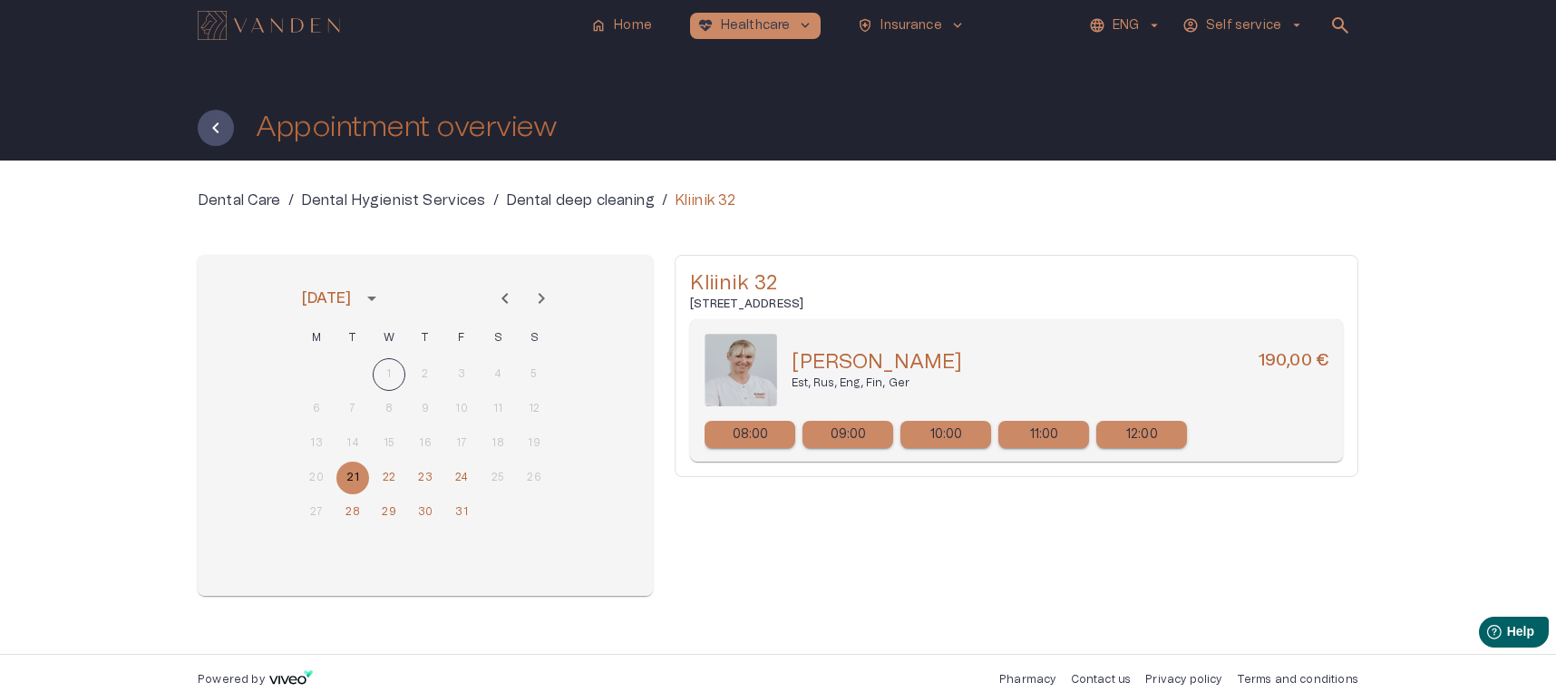
click at [950, 441] on p "10:00" at bounding box center [946, 434] width 33 height 19
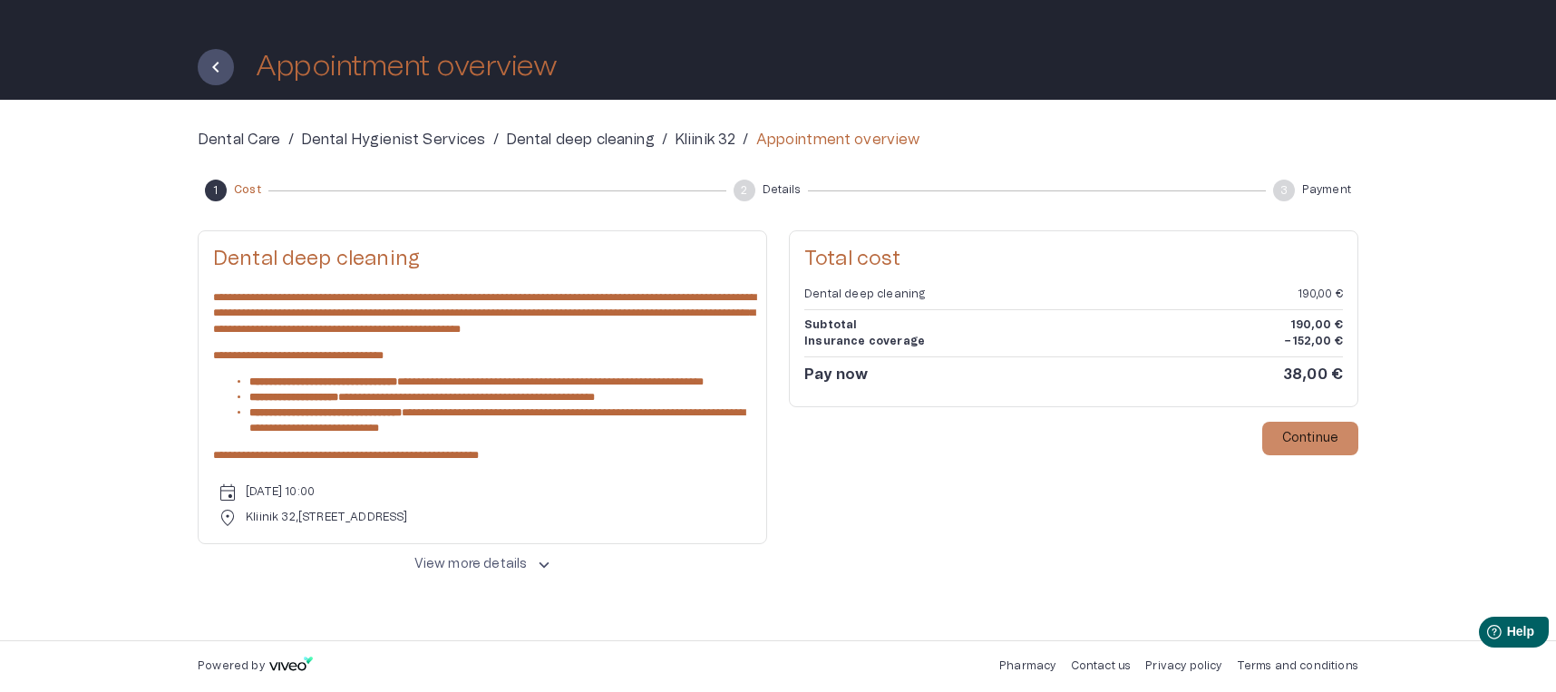
click at [463, 558] on p "View more details" at bounding box center [470, 564] width 113 height 19
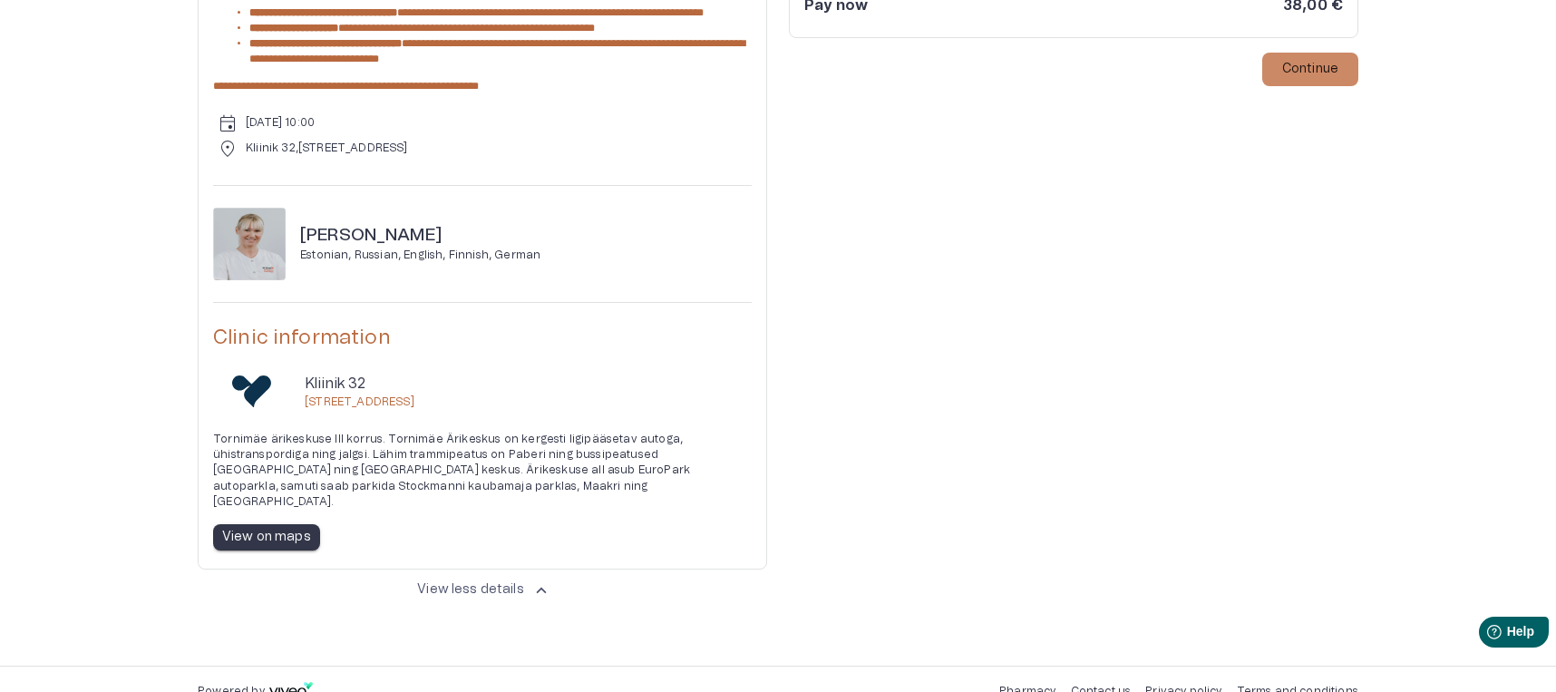
scroll to position [433, 0]
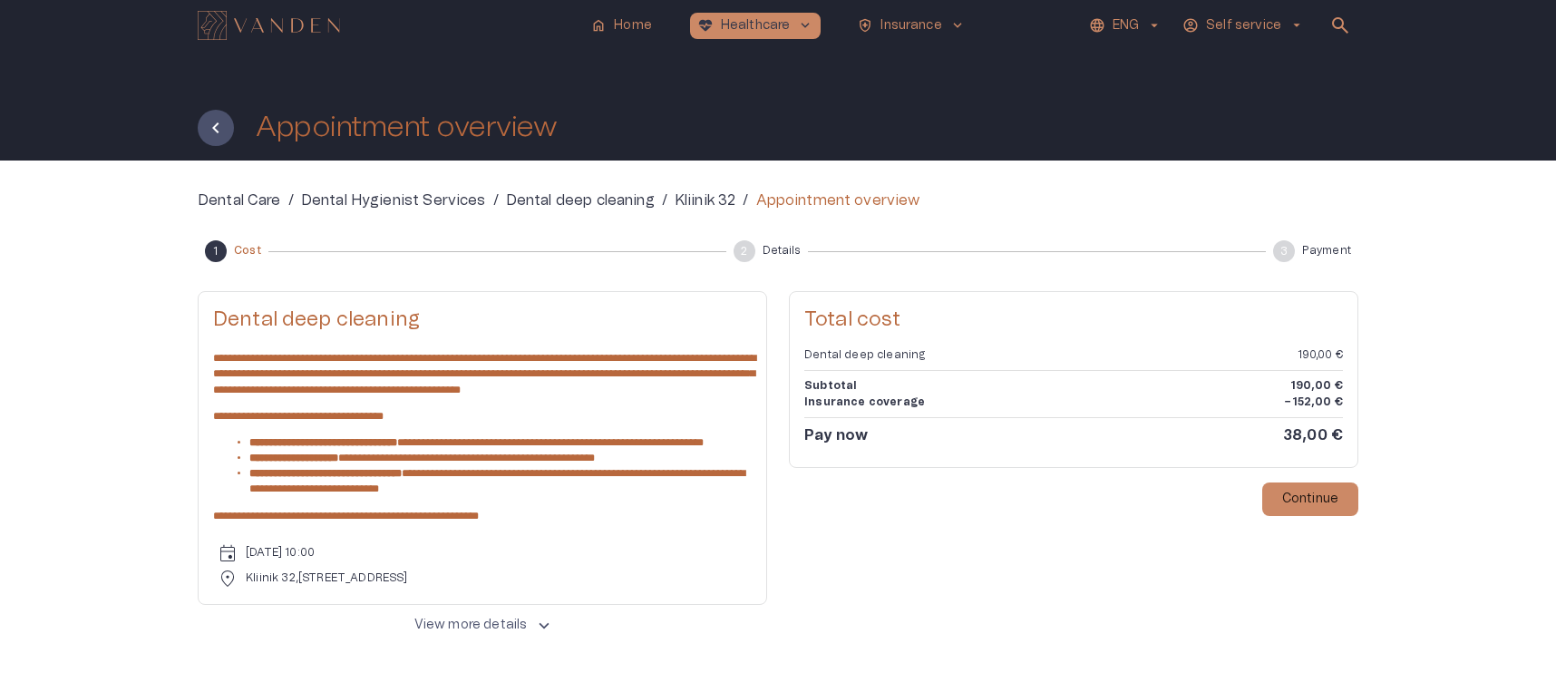
click at [469, 635] on p "View more details" at bounding box center [470, 625] width 113 height 19
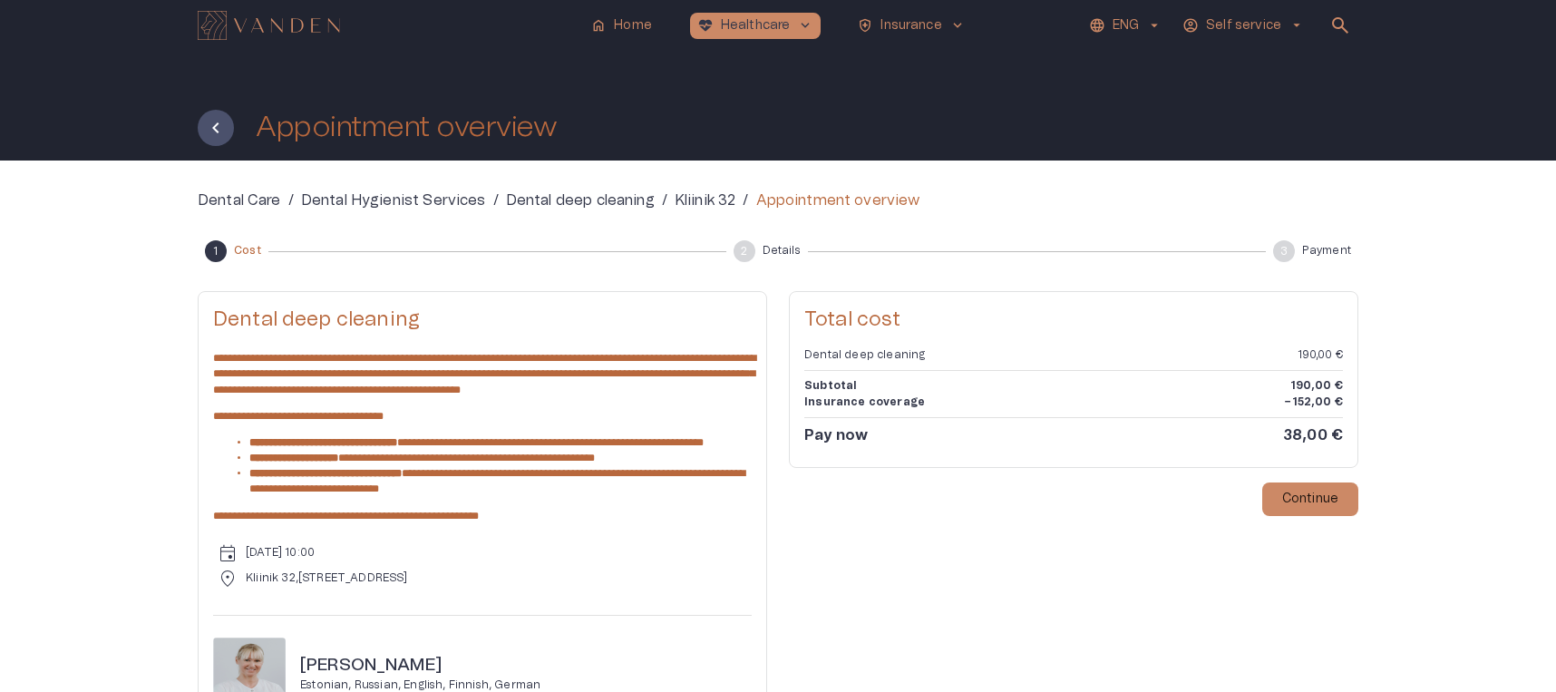
click at [482, 281] on div "**********" at bounding box center [778, 628] width 1161 height 877
click at [687, 199] on p "Kliinik 32" at bounding box center [706, 201] width 62 height 22
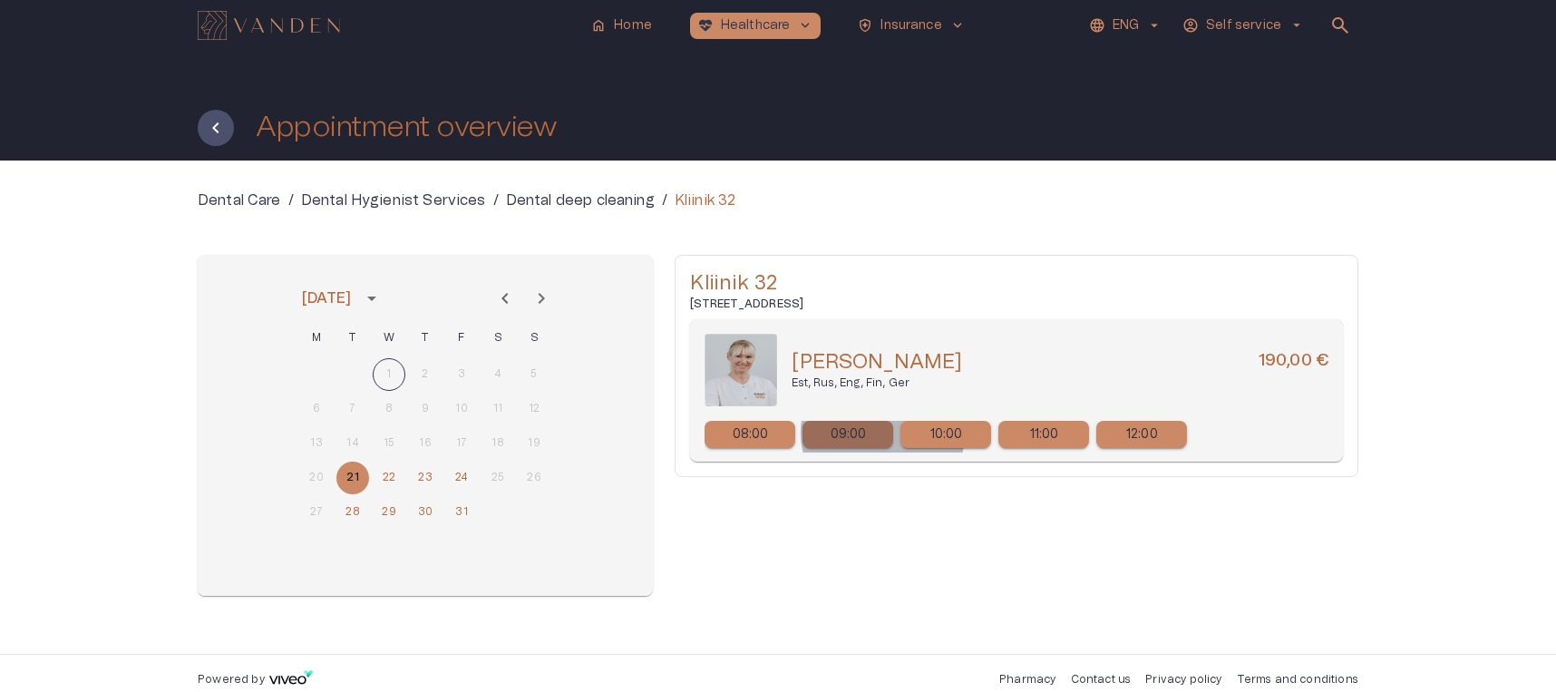
click at [882, 433] on div "09:00" at bounding box center [848, 434] width 91 height 27
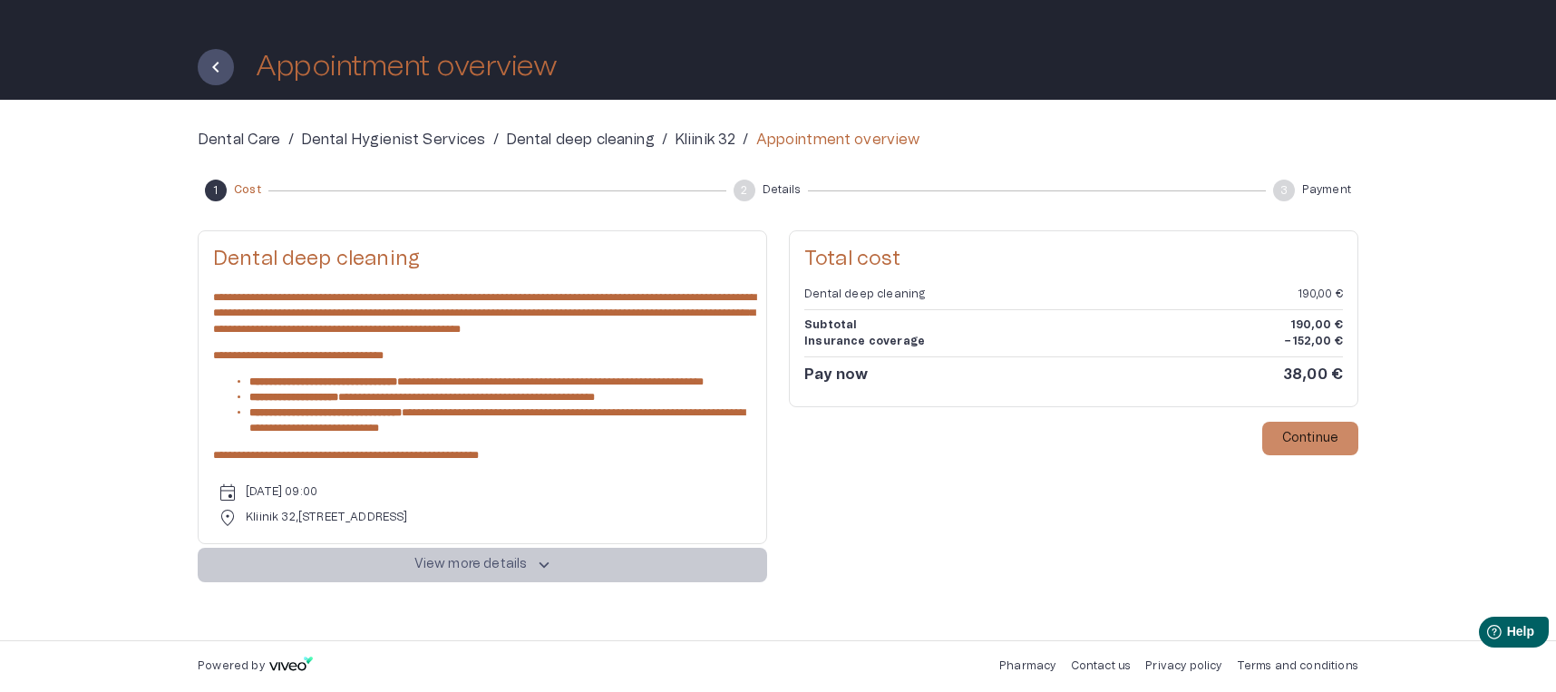
click at [453, 569] on p "View more details" at bounding box center [470, 564] width 113 height 19
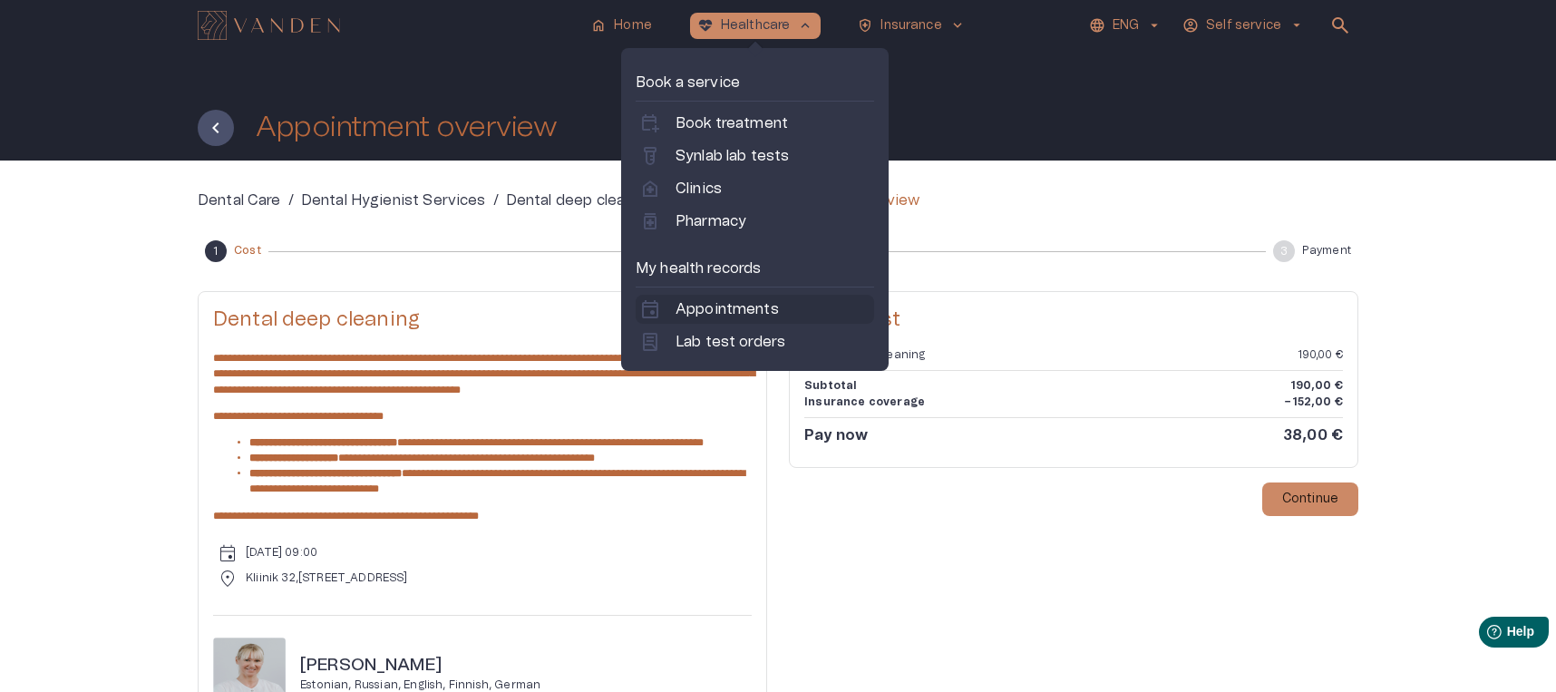
click at [741, 311] on p "Appointments" at bounding box center [727, 309] width 103 height 22
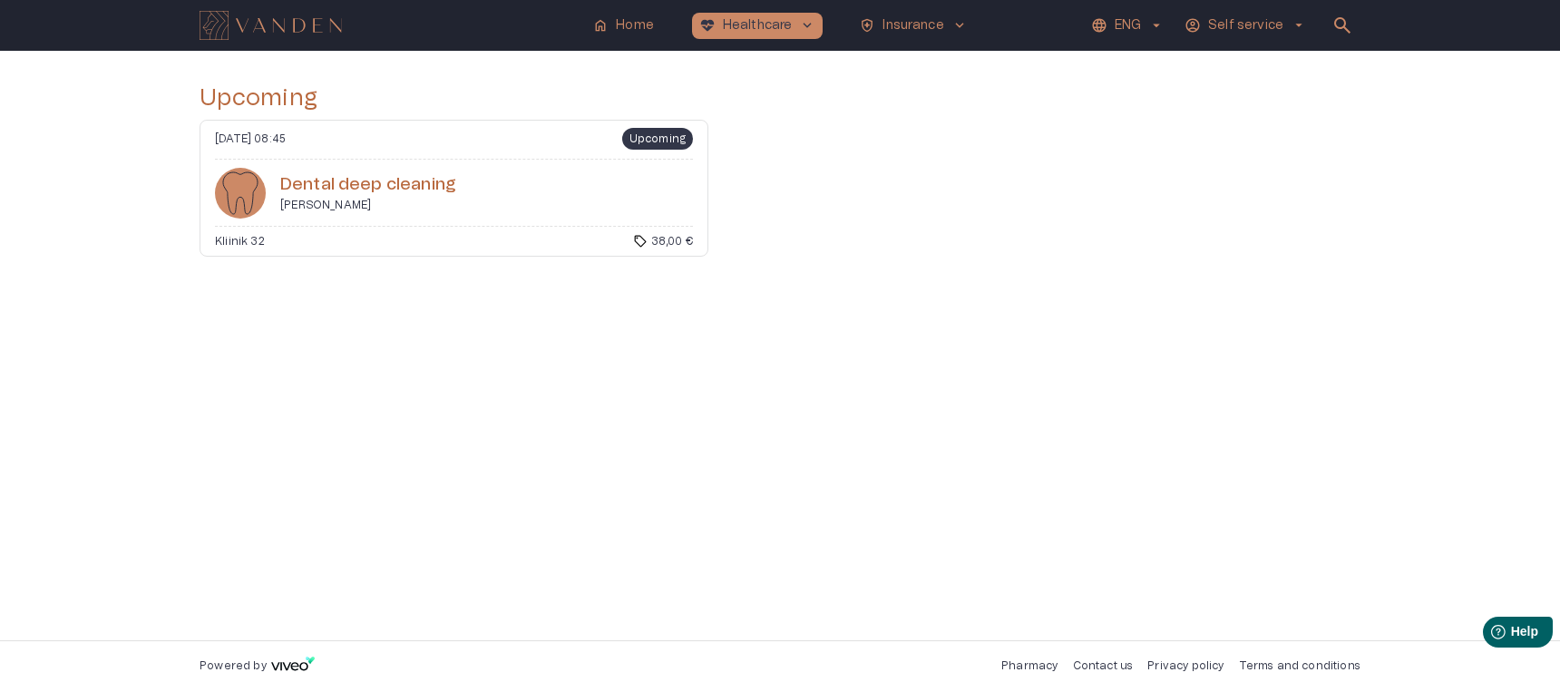
click at [363, 186] on h6 "Dental deep cleaning" at bounding box center [368, 185] width 176 height 24
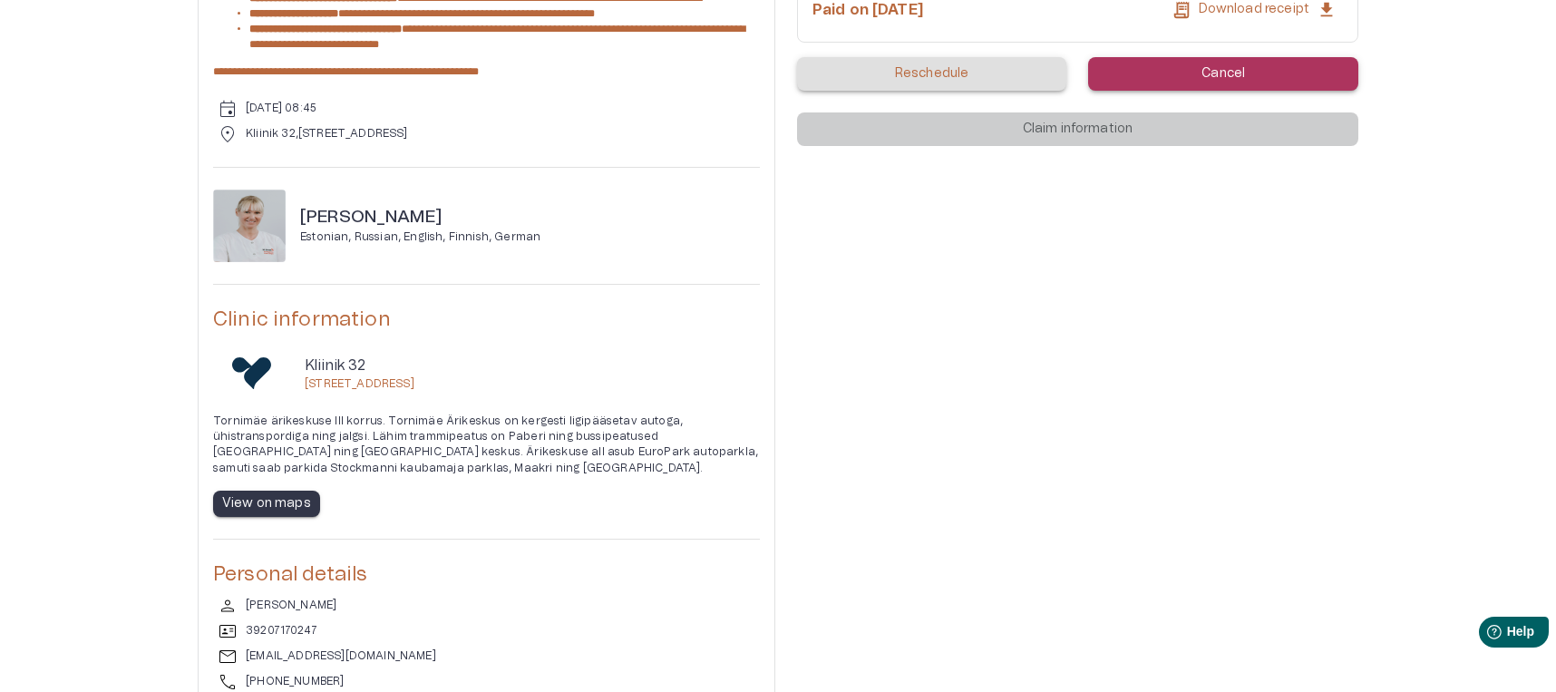
scroll to position [329, 0]
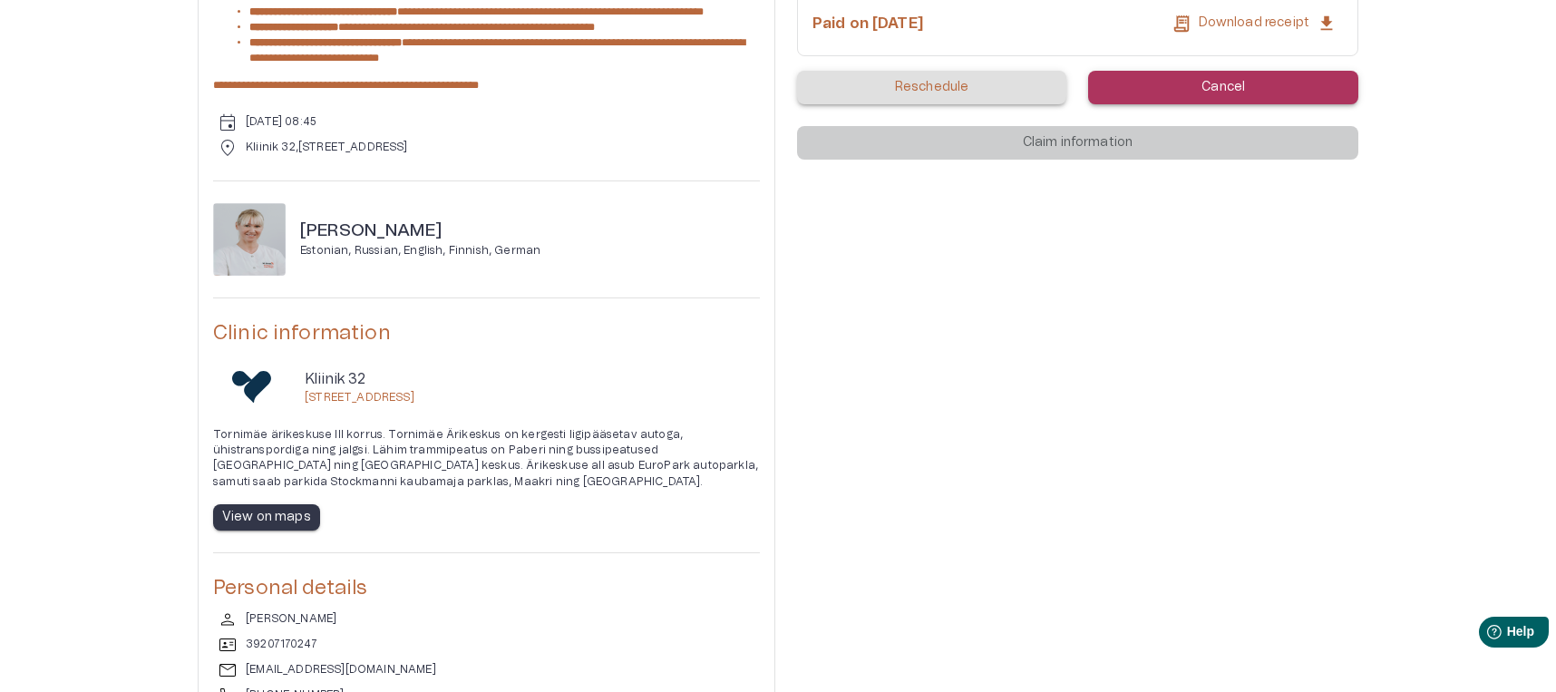
click at [760, 377] on div "**********" at bounding box center [487, 291] width 578 height 862
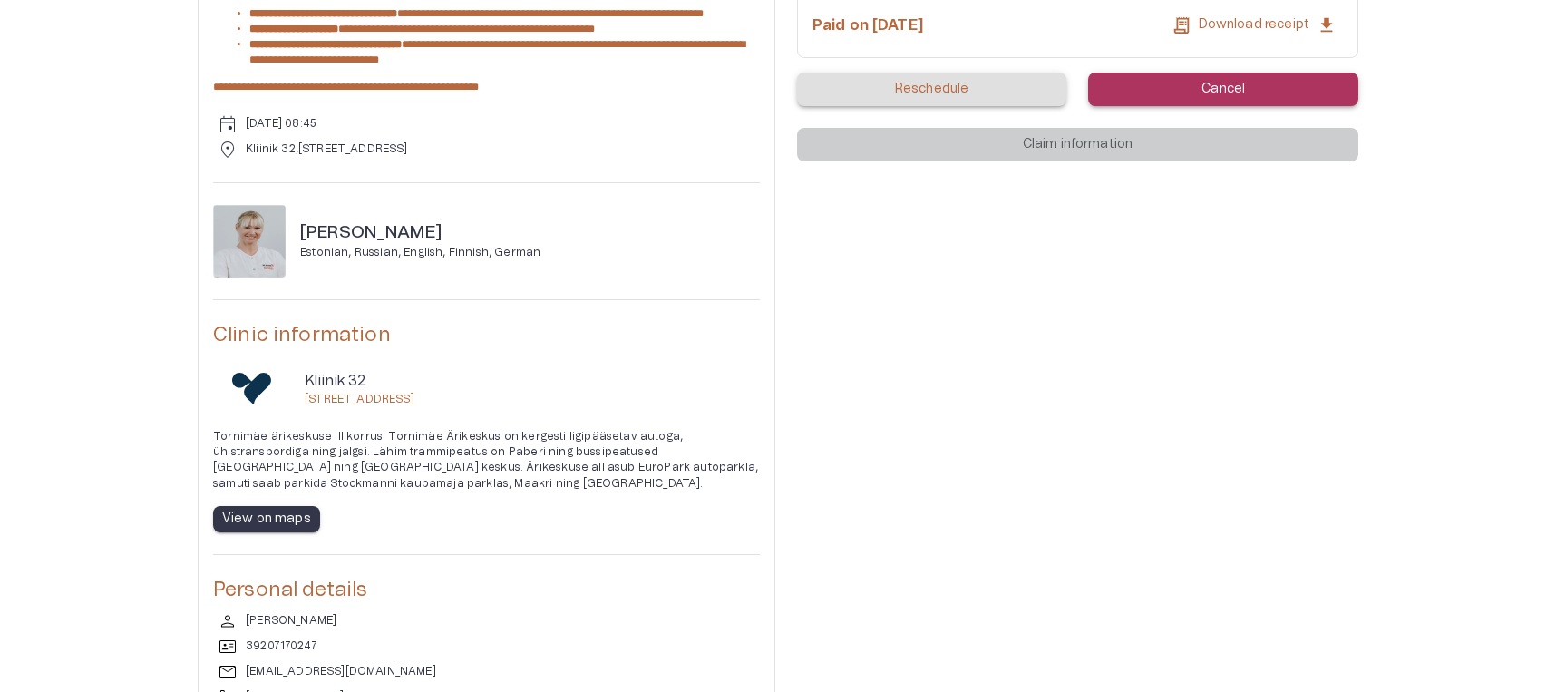
scroll to position [365, 0]
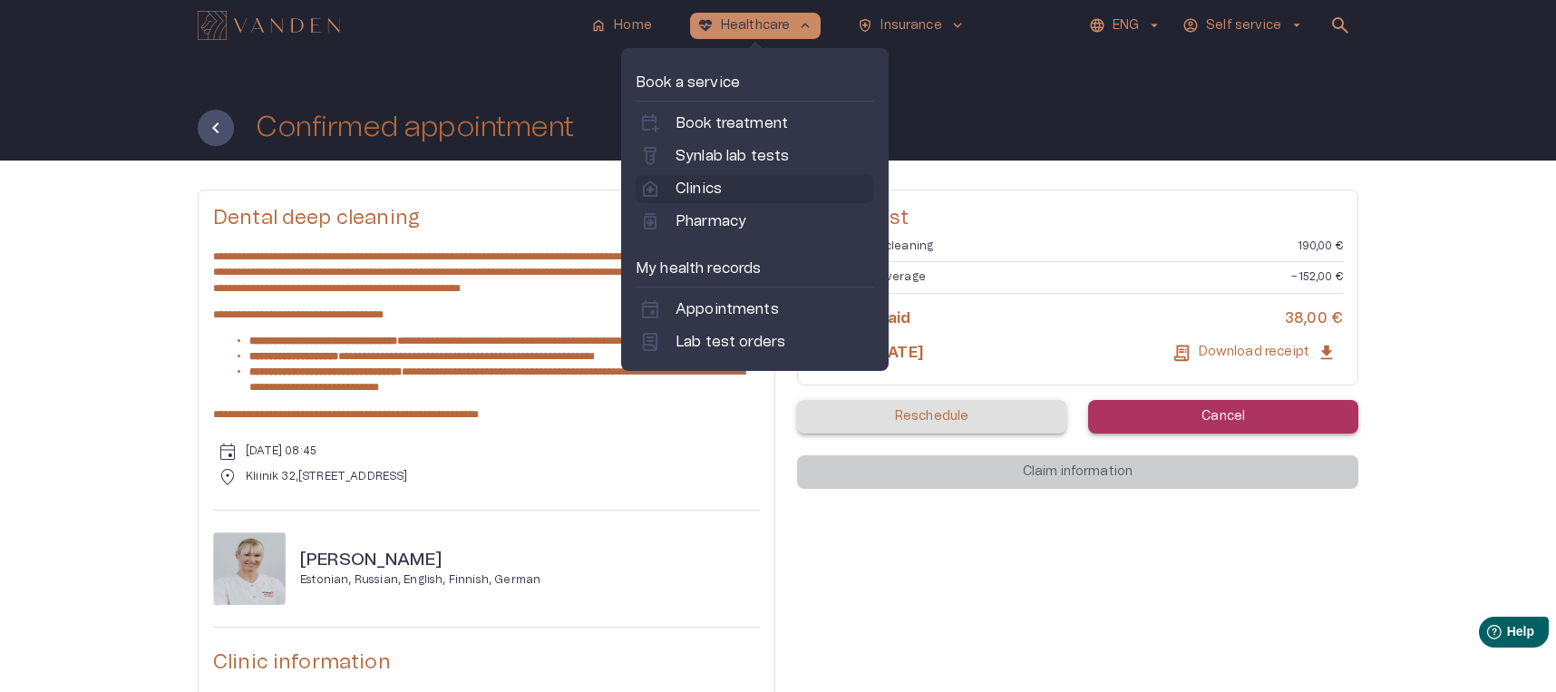
click at [695, 198] on p "Clinics" at bounding box center [699, 189] width 46 height 22
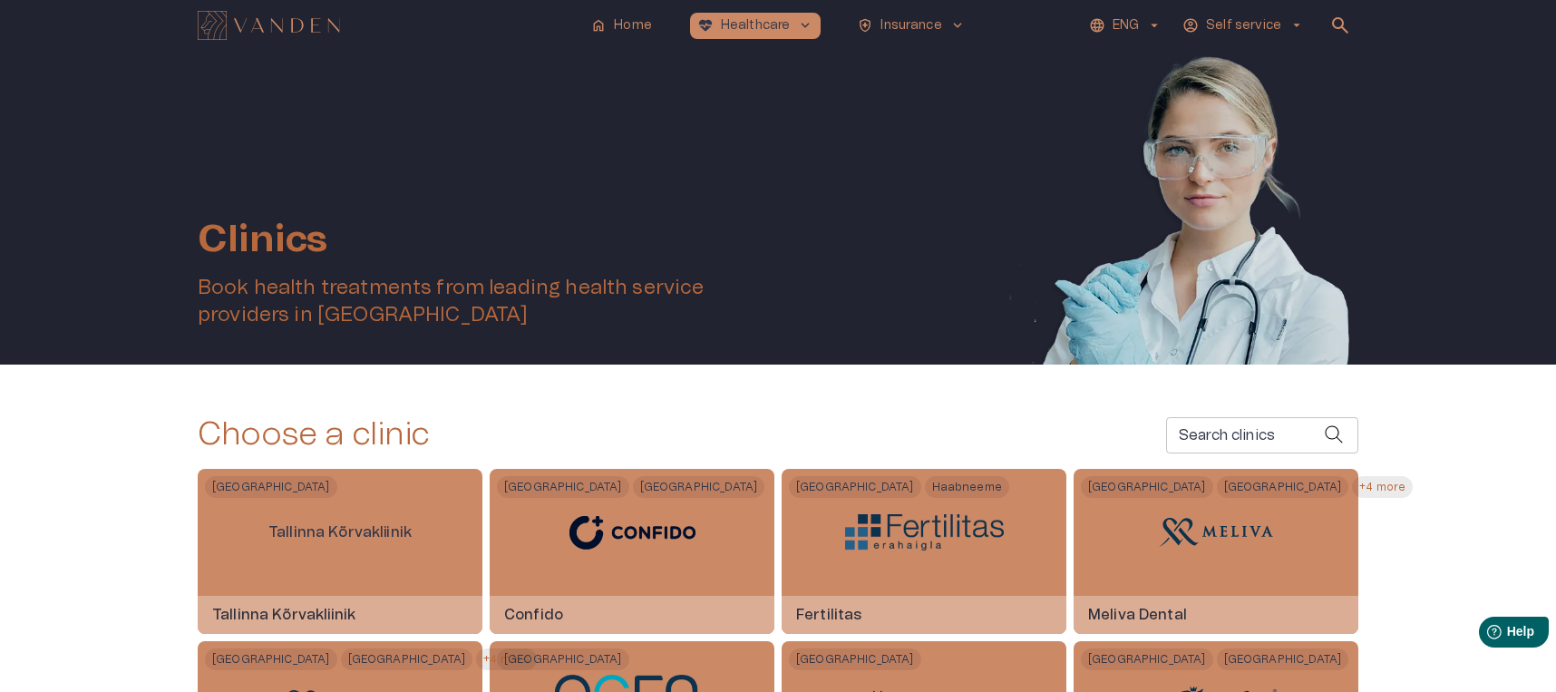
click at [1221, 443] on input "Search clinics" at bounding box center [1245, 435] width 158 height 36
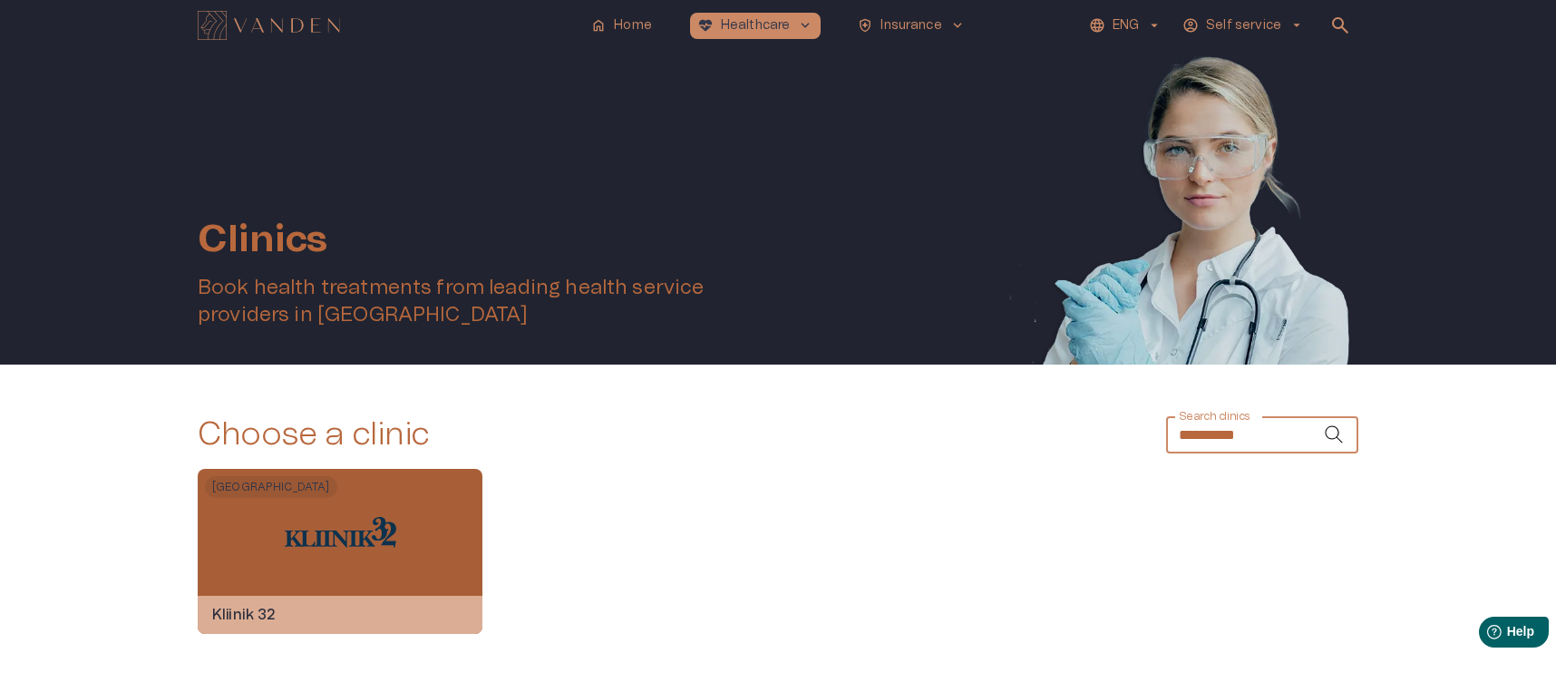
type input "**********"
click at [333, 578] on div at bounding box center [341, 532] width 112 height 127
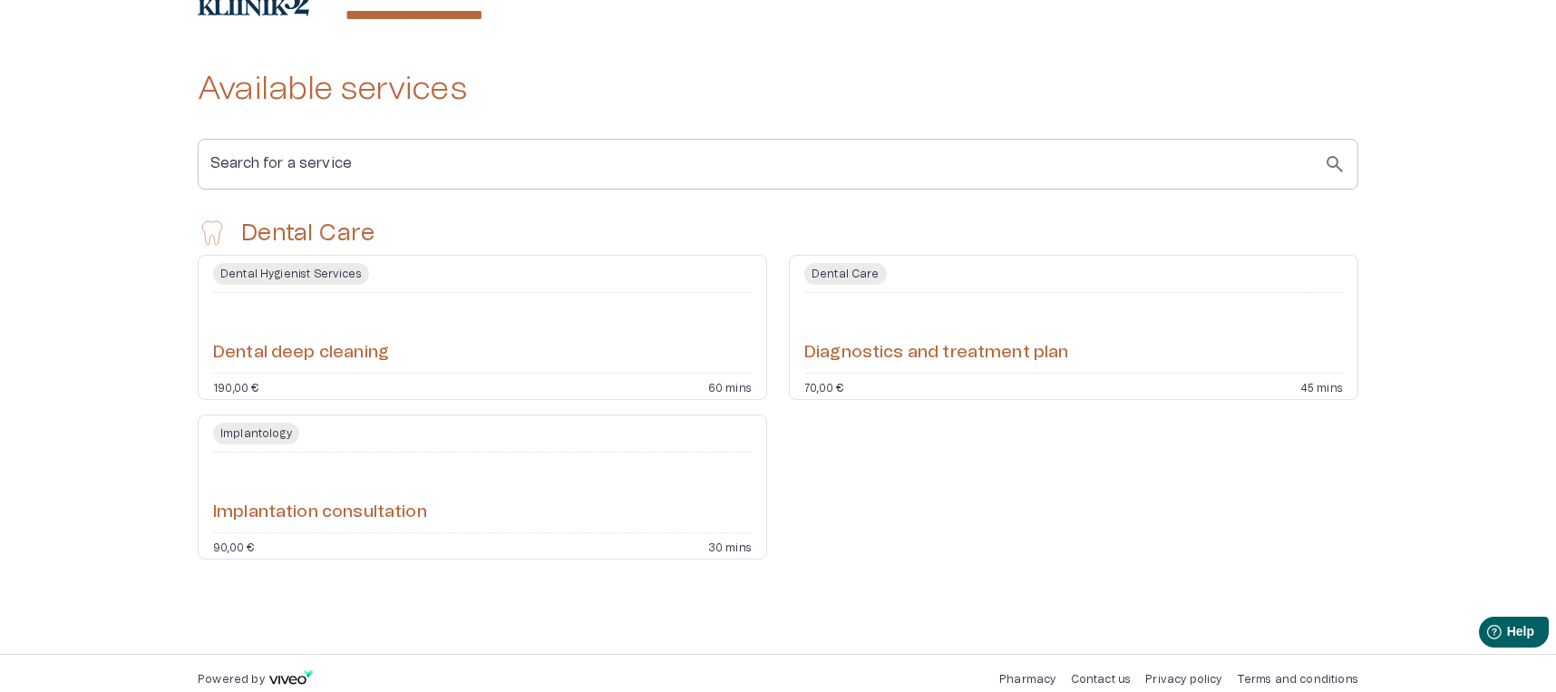
scroll to position [305, 0]
click at [404, 349] on div "Dental deep cleaning" at bounding box center [482, 330] width 539 height 65
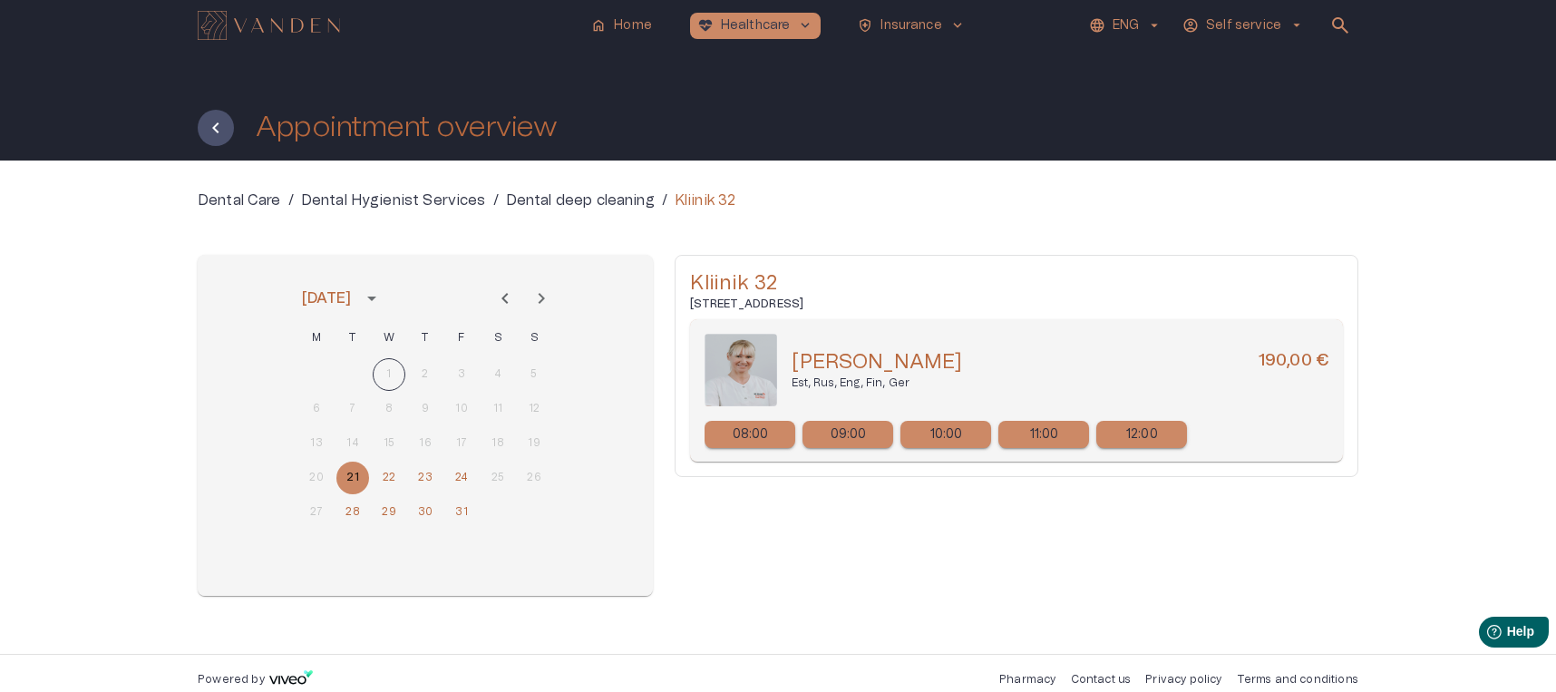
click at [946, 433] on p "10:00" at bounding box center [946, 434] width 33 height 19
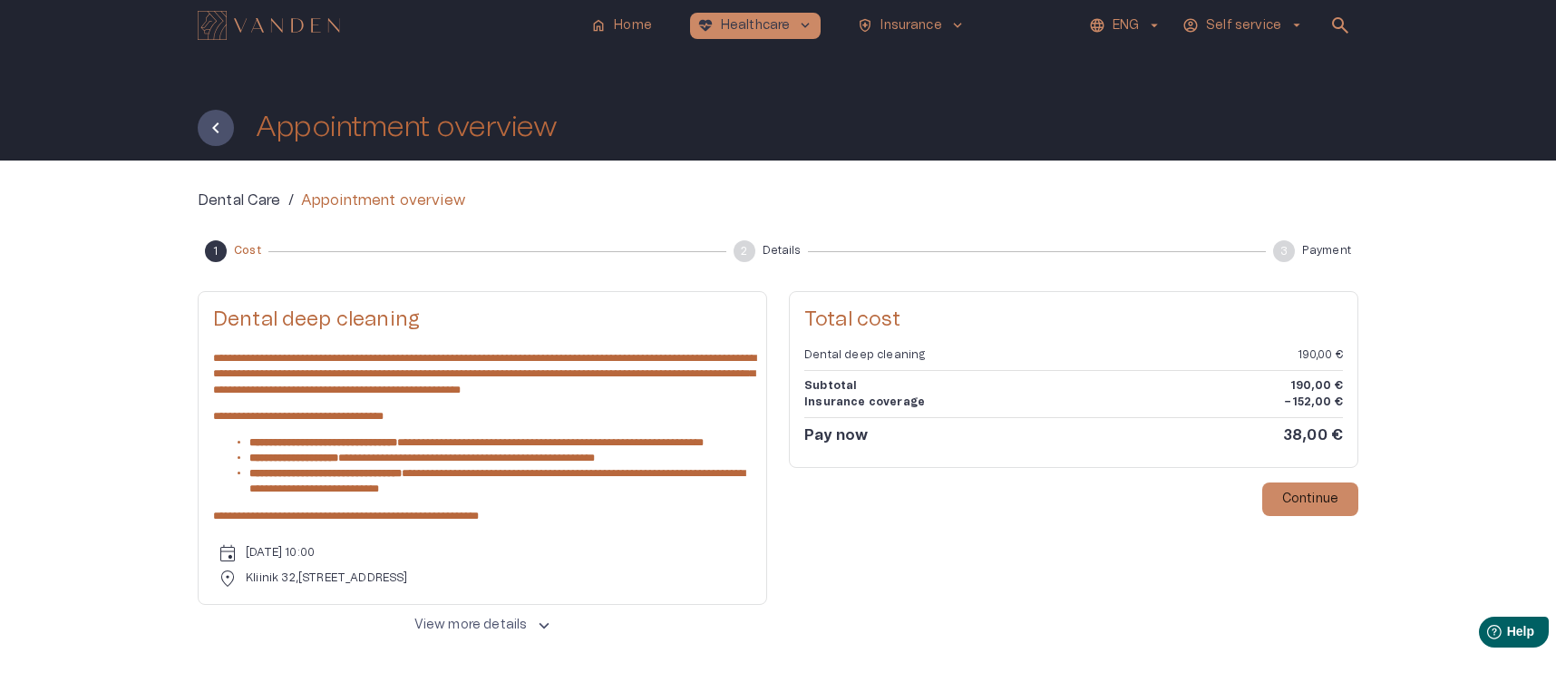
scroll to position [76, 0]
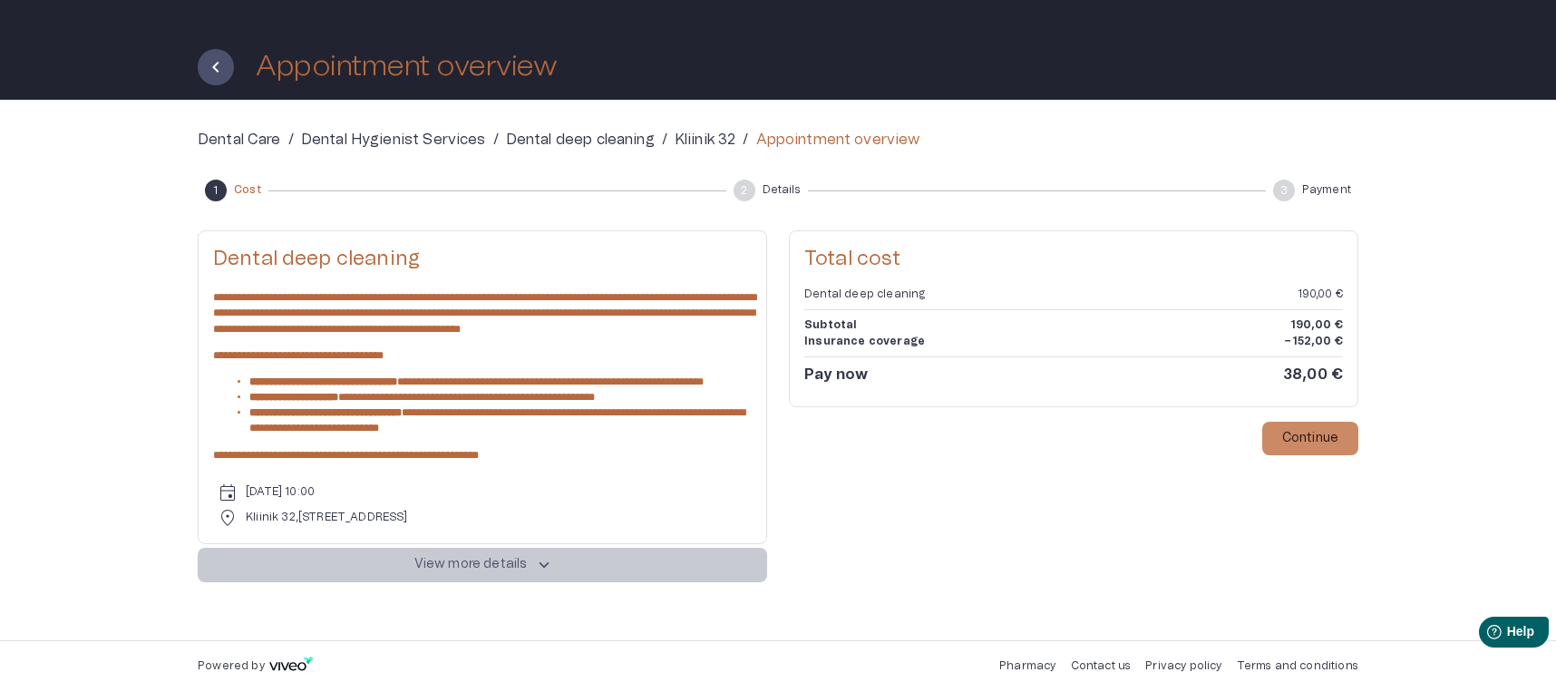
click at [438, 559] on p "View more details" at bounding box center [470, 564] width 113 height 19
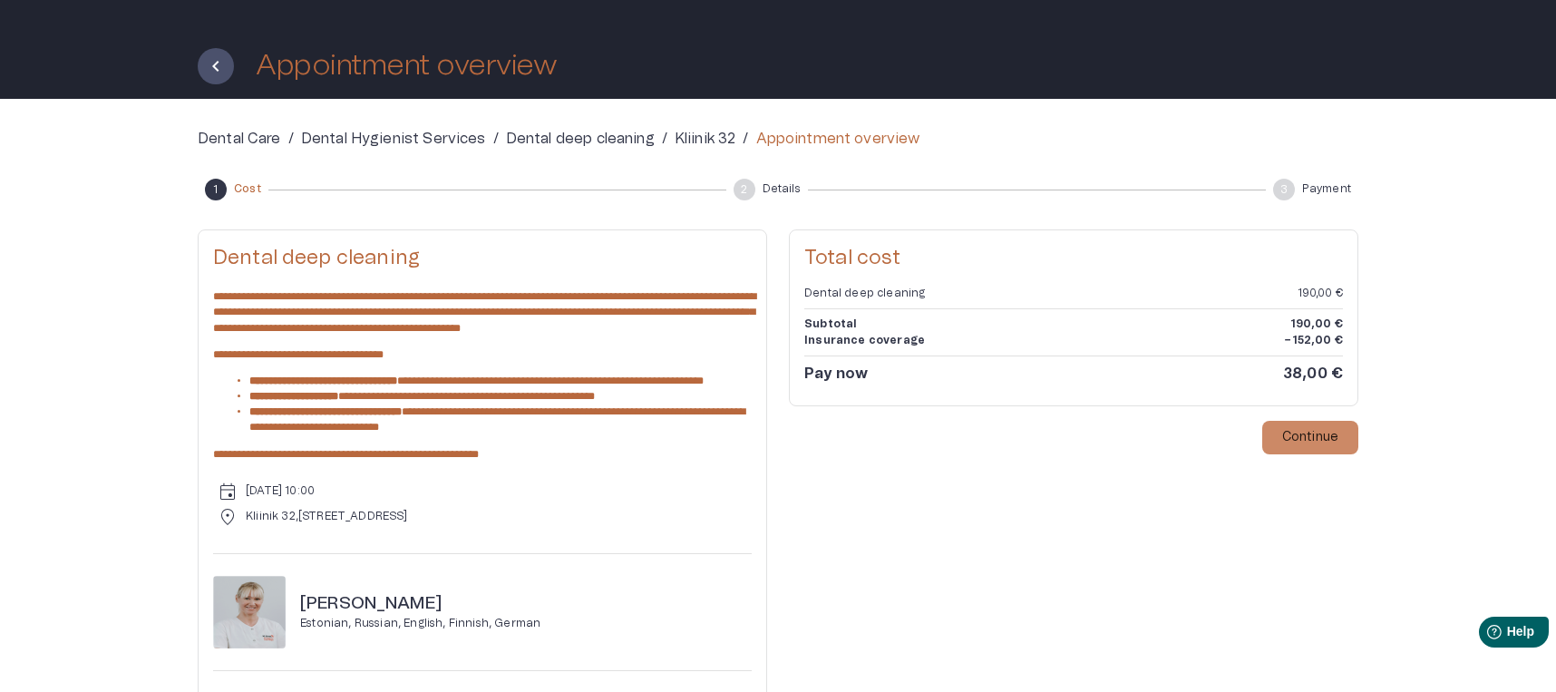
scroll to position [0, 0]
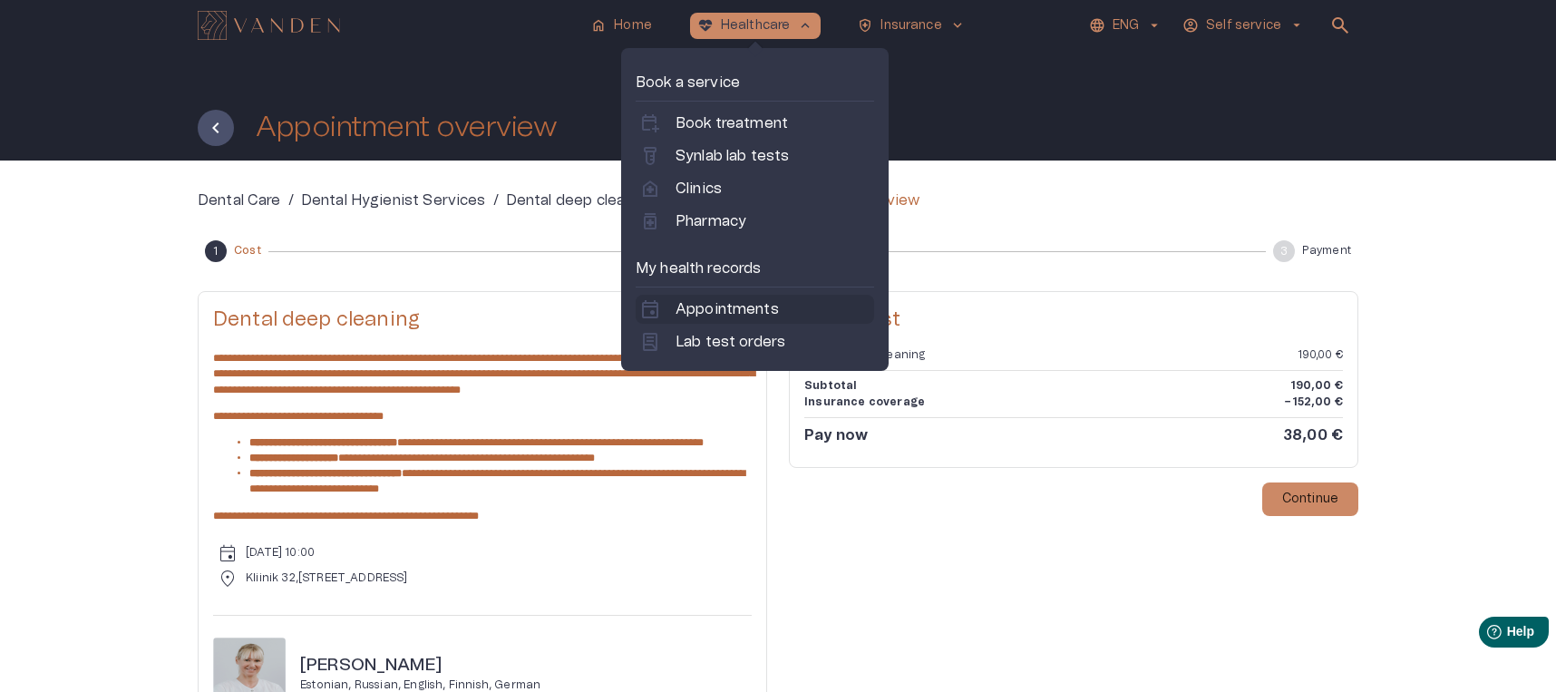
click at [719, 317] on p "Appointments" at bounding box center [727, 309] width 103 height 22
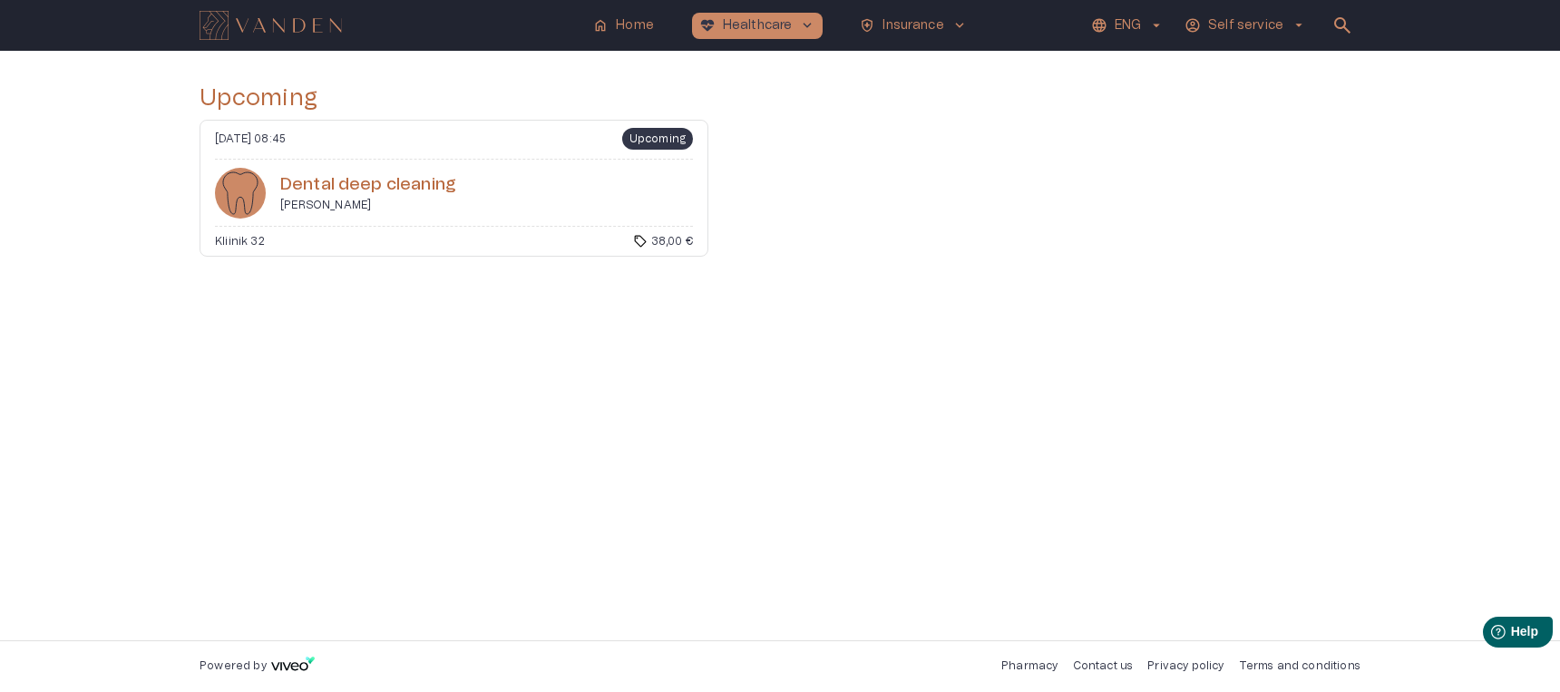
click at [413, 178] on h6 "Dental deep cleaning" at bounding box center [368, 185] width 176 height 24
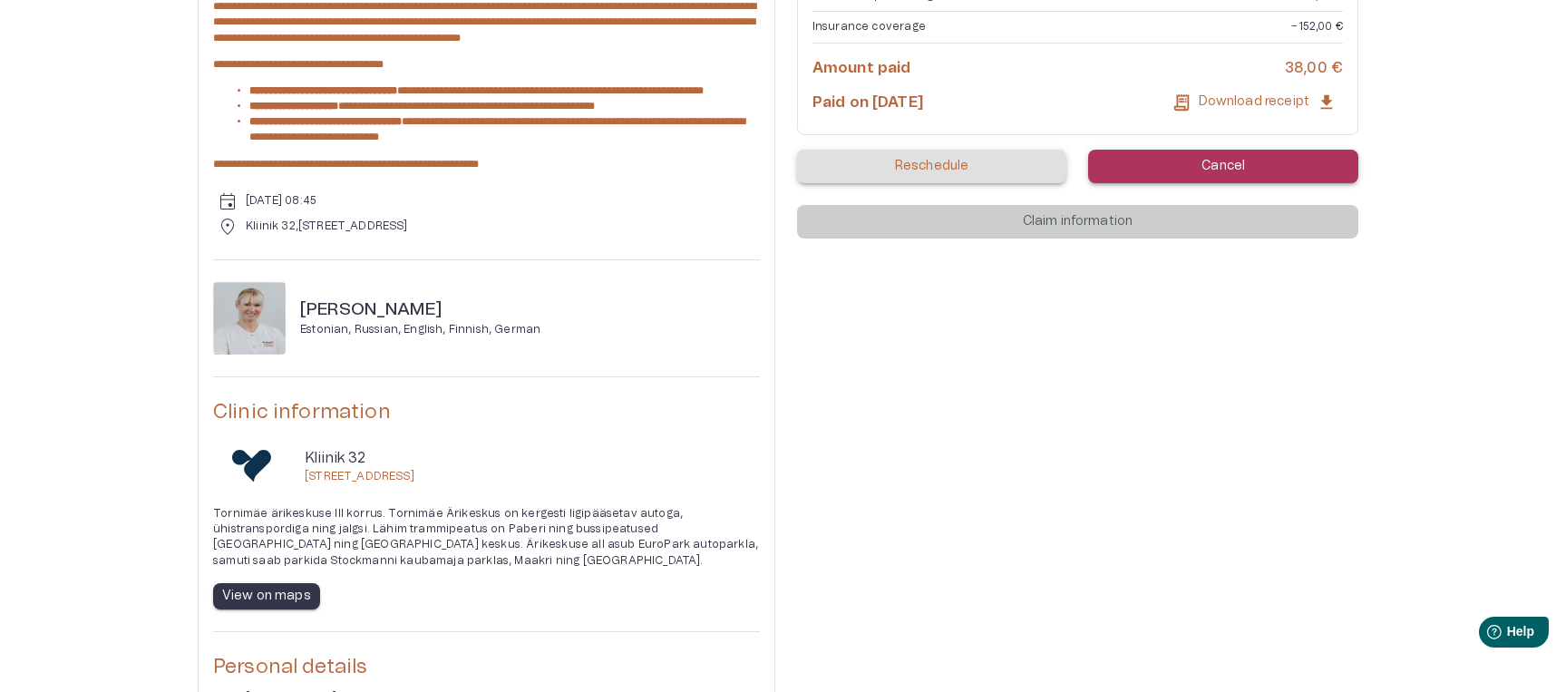
scroll to position [272, 0]
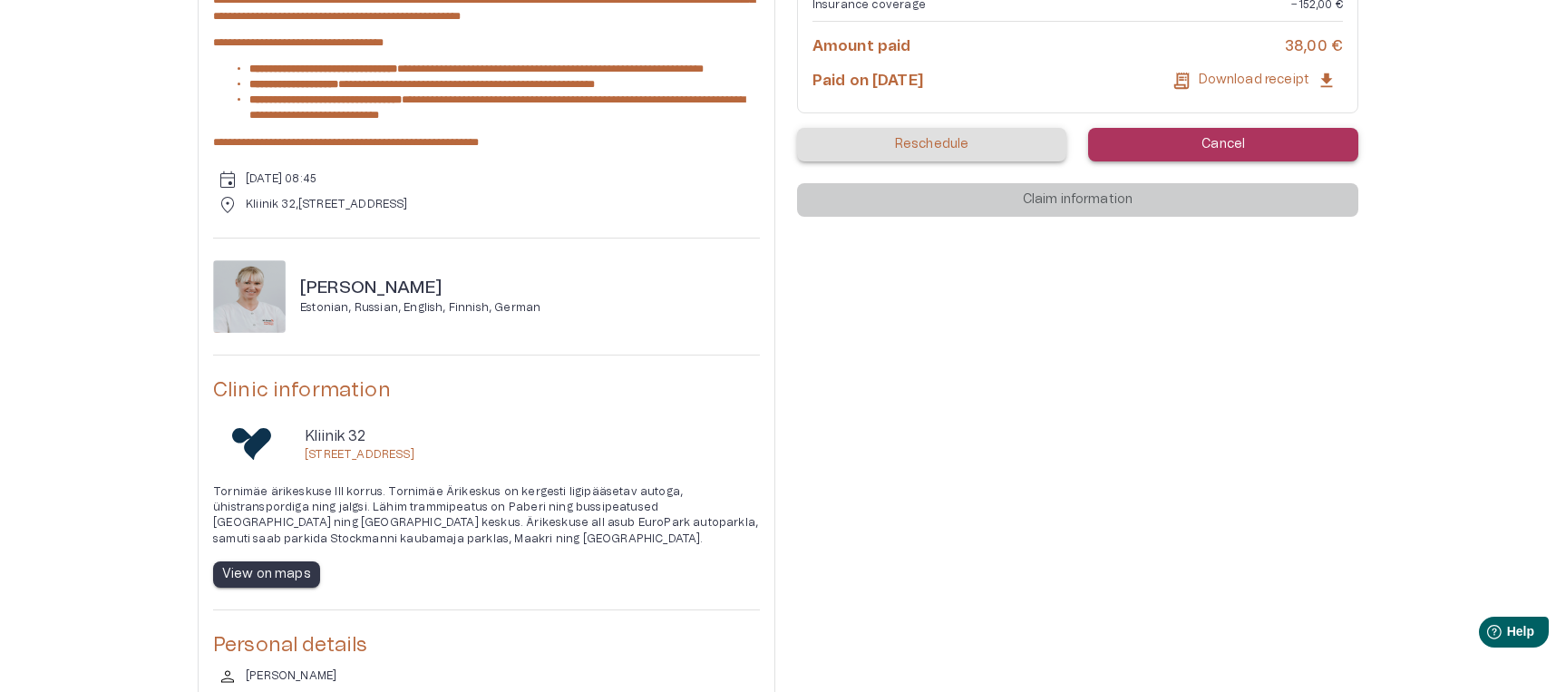
click at [54, 573] on div "**********" at bounding box center [778, 362] width 1556 height 949
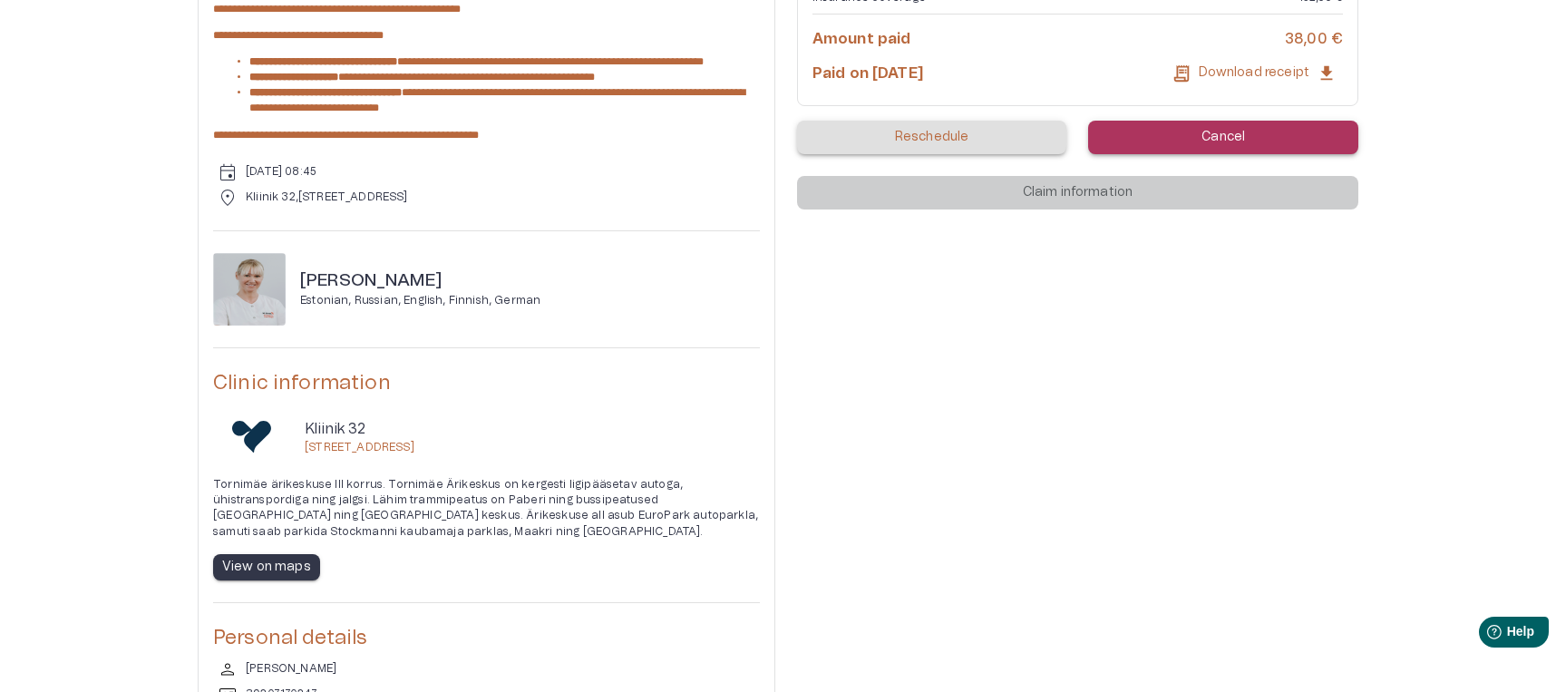
click at [1194, 258] on div "**********" at bounding box center [778, 341] width 1161 height 862
